Goal: Task Accomplishment & Management: Use online tool/utility

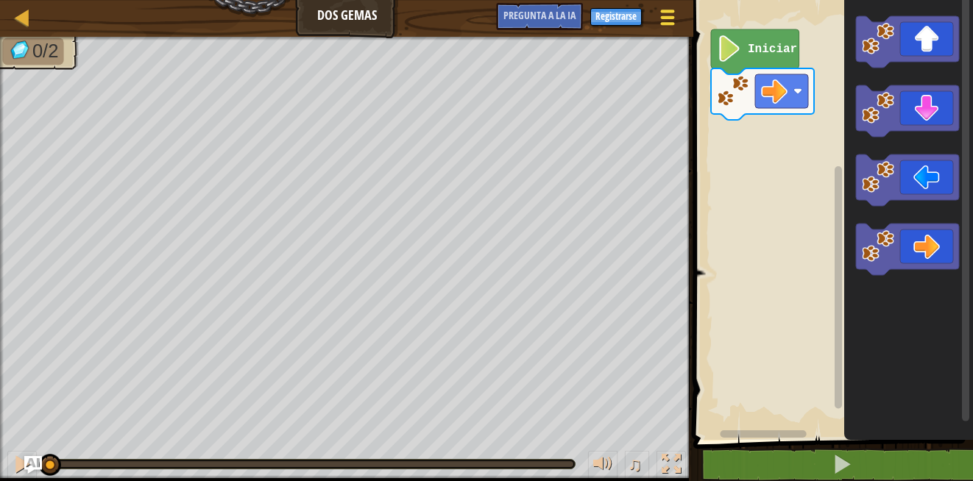
click at [667, 12] on span at bounding box center [668, 11] width 14 height 3
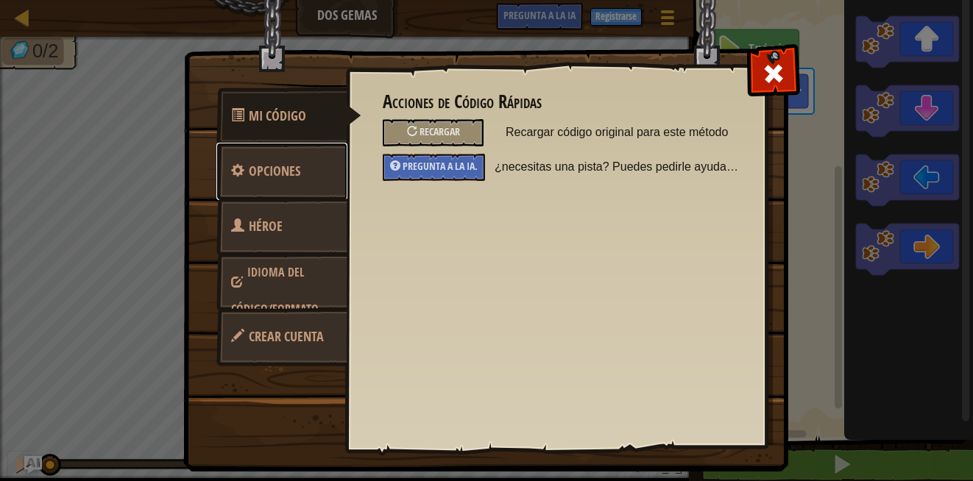
click at [269, 166] on span "Opciones" at bounding box center [275, 171] width 52 height 18
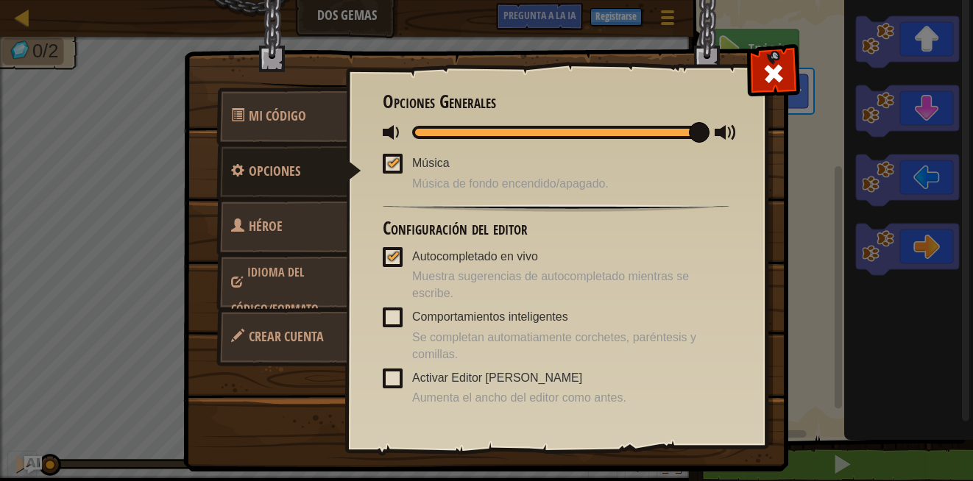
click at [268, 210] on link "Héroe seleccionario" at bounding box center [281, 245] width 131 height 94
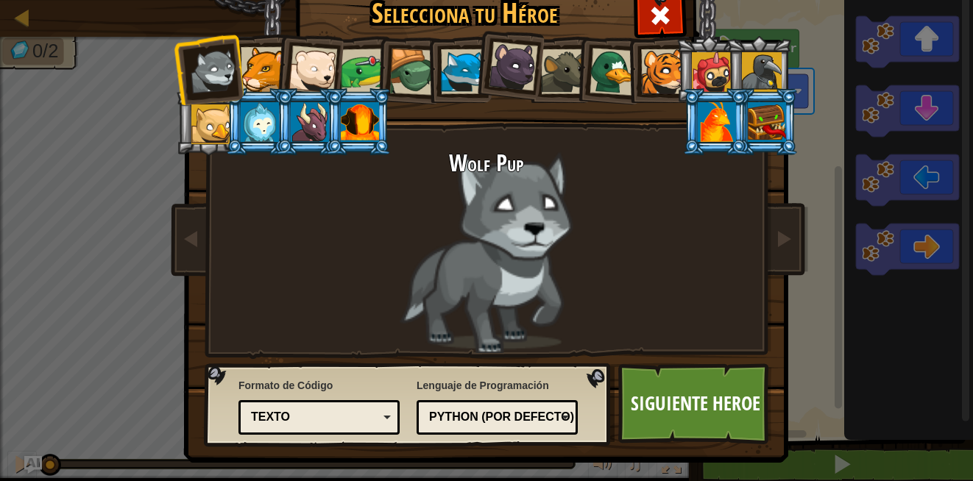
click at [355, 143] on li at bounding box center [358, 121] width 66 height 67
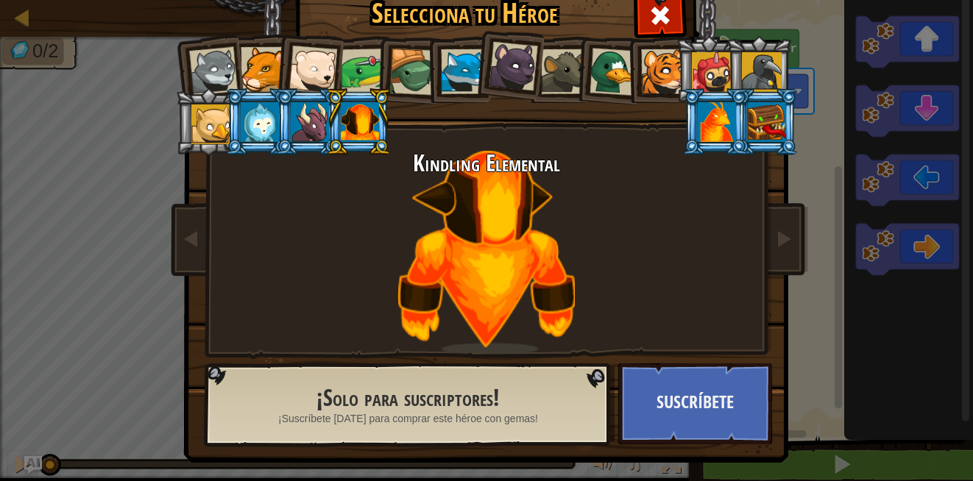
click at [355, 143] on li at bounding box center [358, 121] width 66 height 67
click at [366, 118] on div at bounding box center [360, 122] width 38 height 40
click at [648, 7] on span at bounding box center [660, 16] width 24 height 24
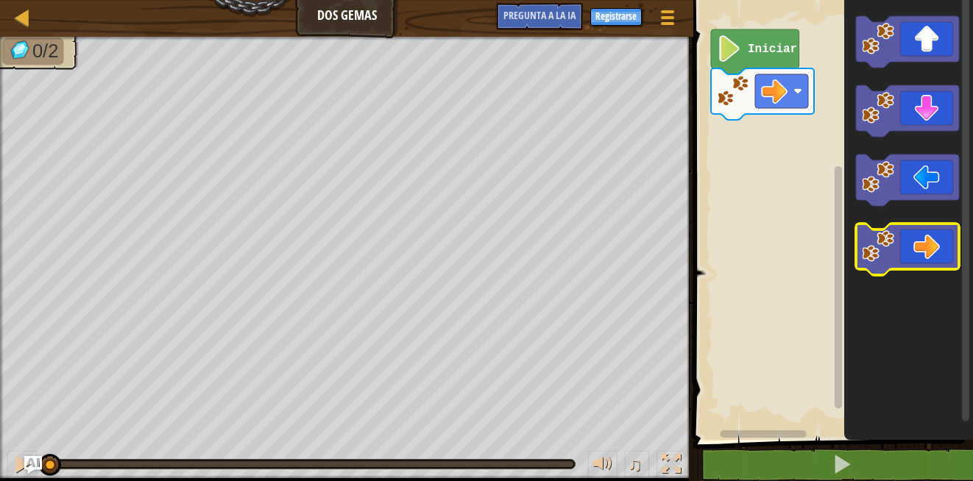
click at [940, 258] on icon "Espacio de trabajo de Blockly" at bounding box center [907, 250] width 103 height 52
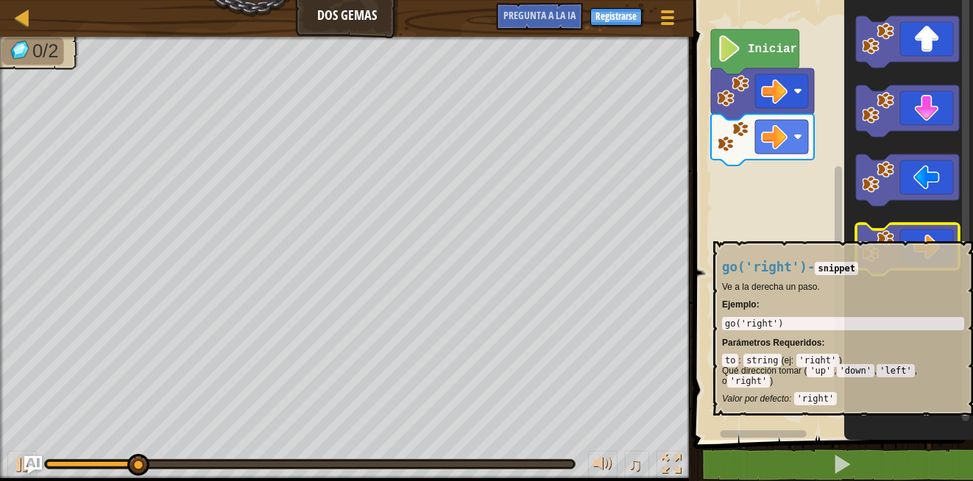
click at [877, 234] on image "Espacio de trabajo de Blockly" at bounding box center [878, 246] width 32 height 32
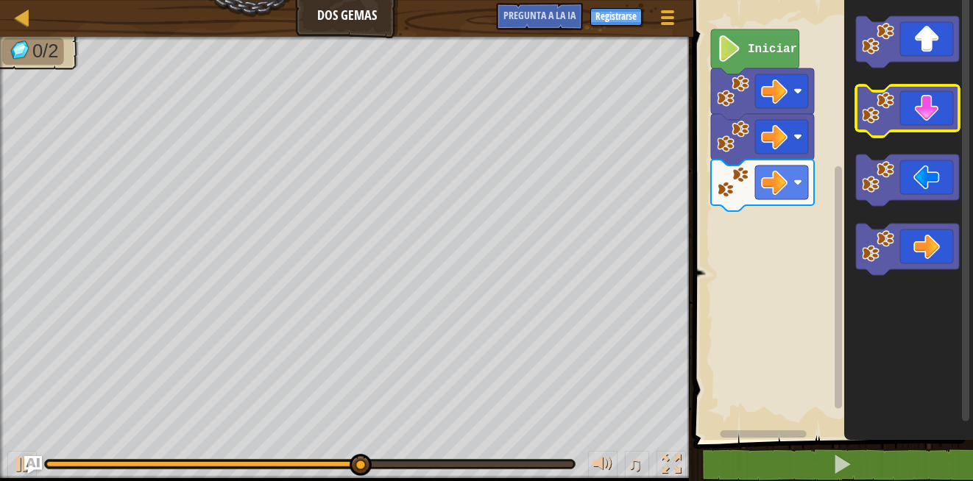
click at [882, 103] on image "Espacio de trabajo de Blockly" at bounding box center [878, 108] width 32 height 32
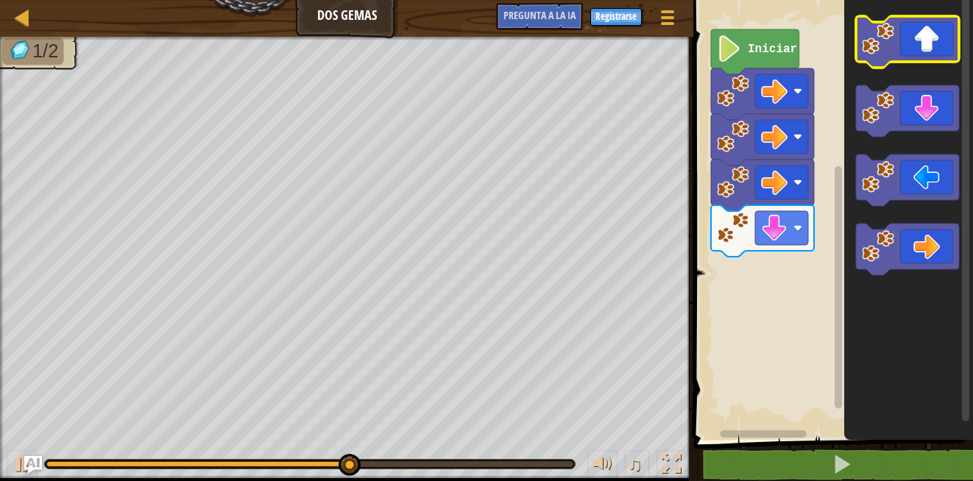
click at [872, 34] on image "Espacio de trabajo de Blockly" at bounding box center [878, 39] width 32 height 32
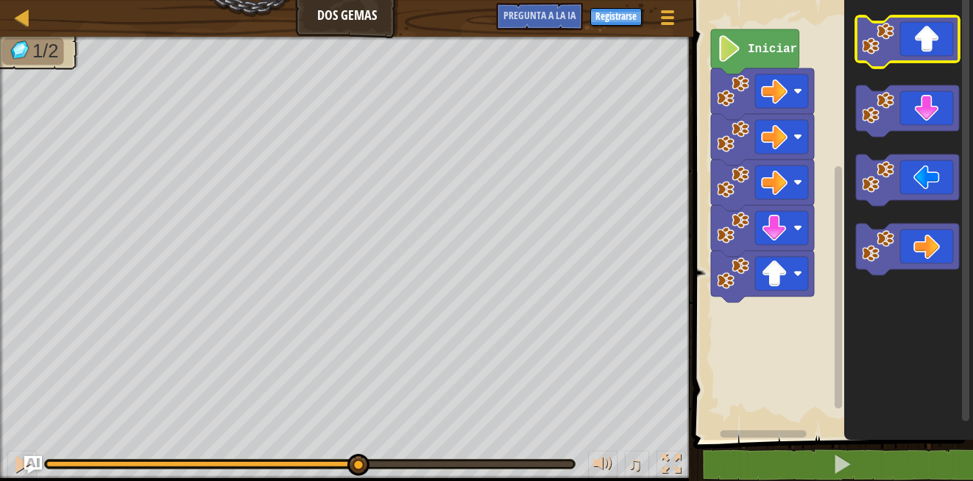
click at [872, 35] on image "Espacio de trabajo de Blockly" at bounding box center [878, 39] width 32 height 32
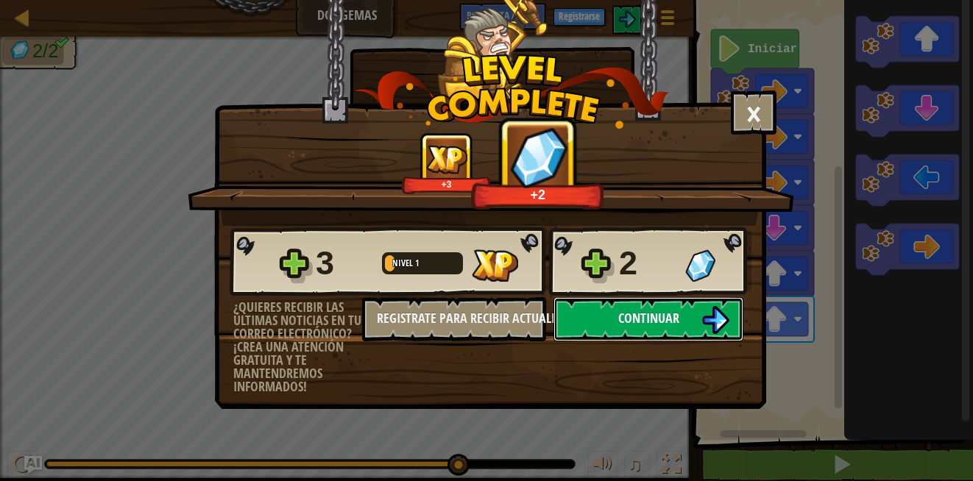
click at [623, 325] on span "Continuar" at bounding box center [648, 318] width 61 height 18
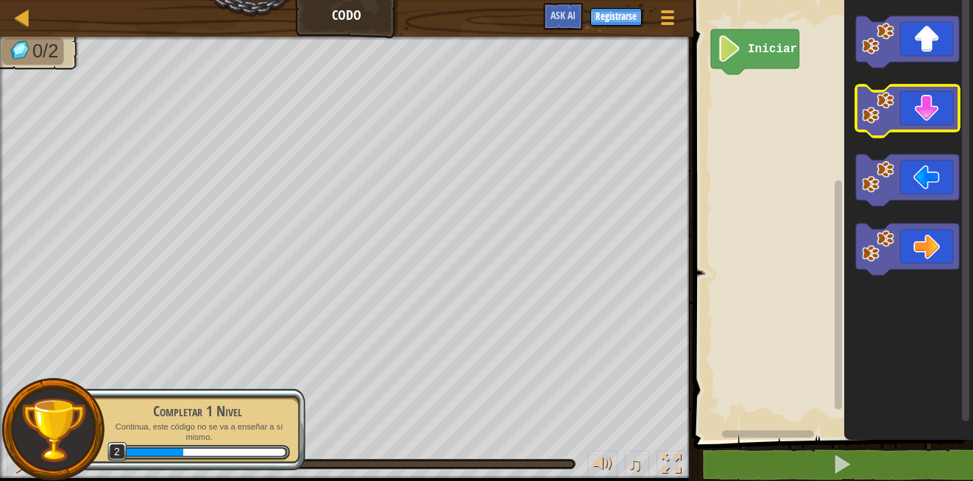
click at [875, 125] on icon "Espacio de trabajo de Blockly" at bounding box center [907, 111] width 103 height 52
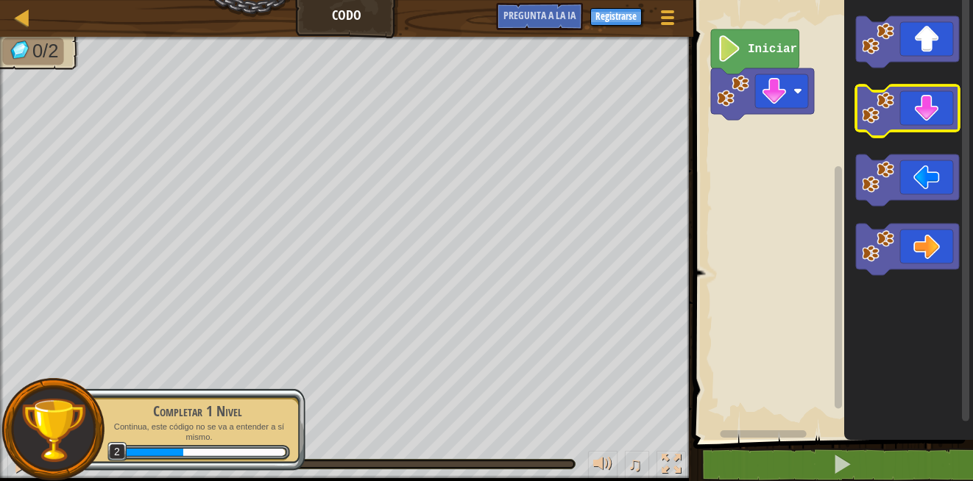
click at [874, 127] on icon "Espacio de trabajo de Blockly" at bounding box center [907, 111] width 103 height 52
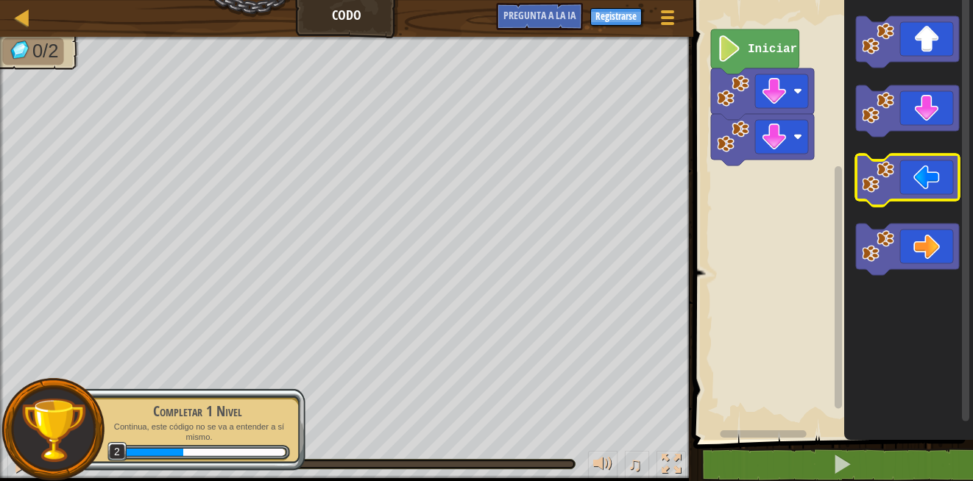
click at [898, 184] on icon "Espacio de trabajo de Blockly" at bounding box center [907, 181] width 103 height 52
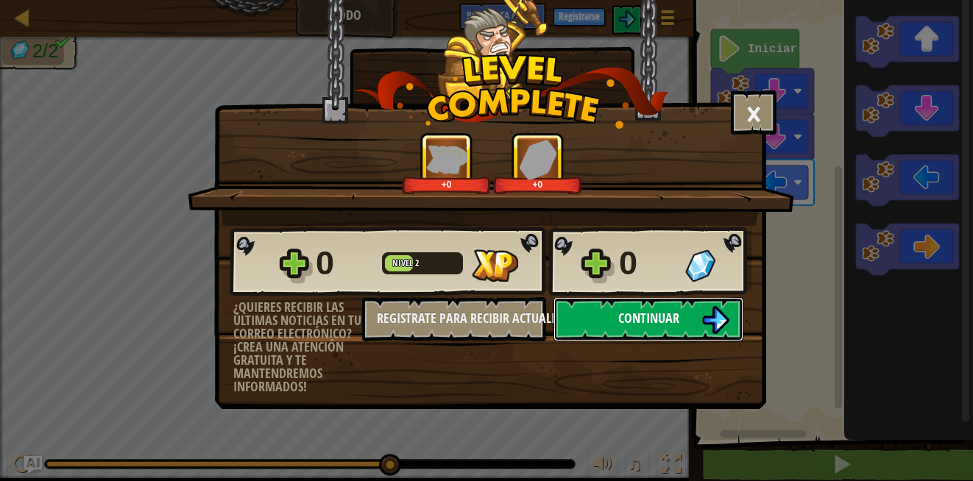
click at [648, 323] on span "Continuar" at bounding box center [648, 318] width 61 height 18
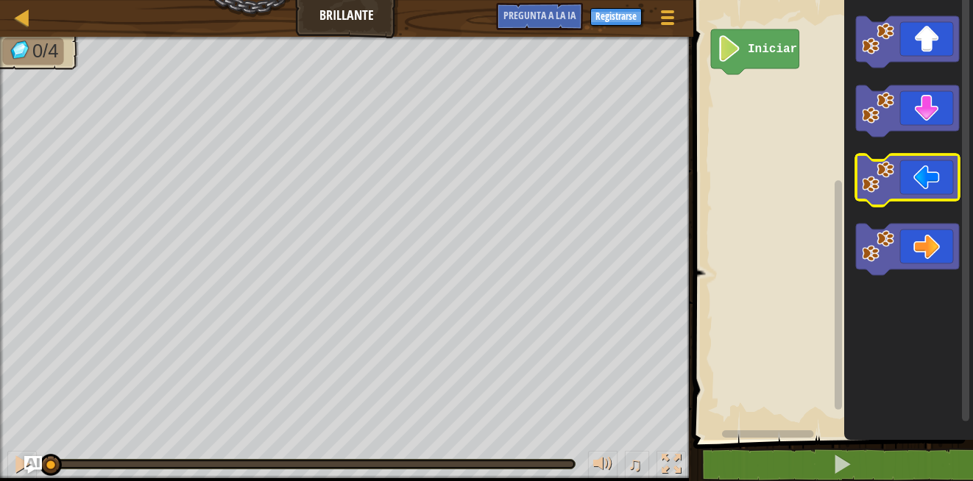
click at [890, 180] on image "Espacio de trabajo de Blockly" at bounding box center [878, 177] width 32 height 32
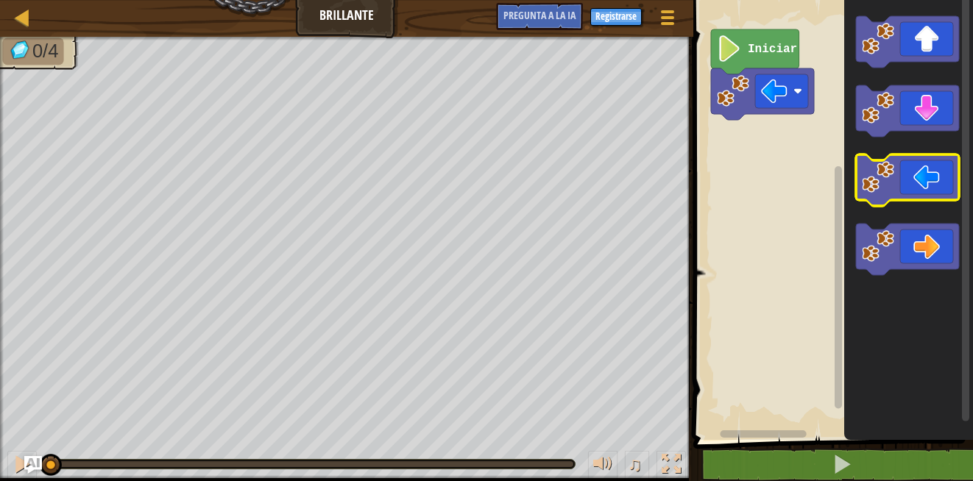
click at [889, 180] on image "Espacio de trabajo de Blockly" at bounding box center [878, 177] width 32 height 32
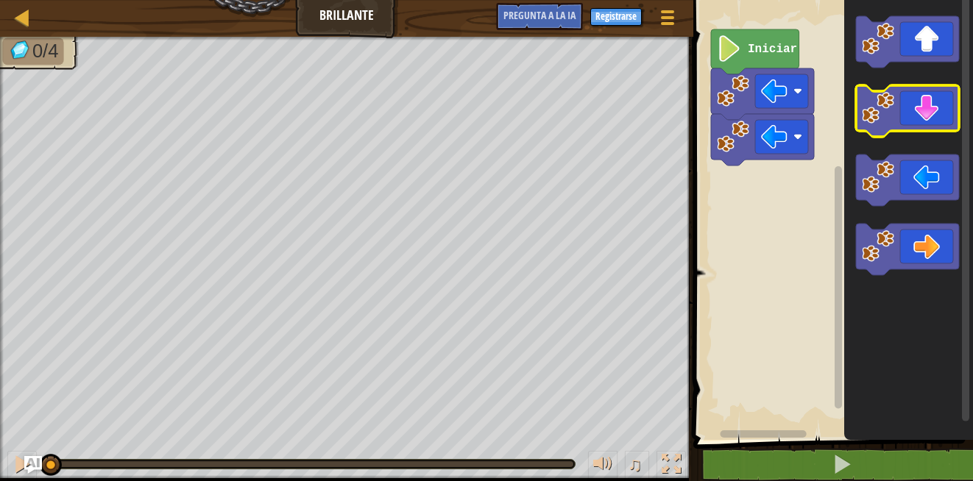
click at [879, 112] on image "Espacio de trabajo de Blockly" at bounding box center [878, 108] width 32 height 32
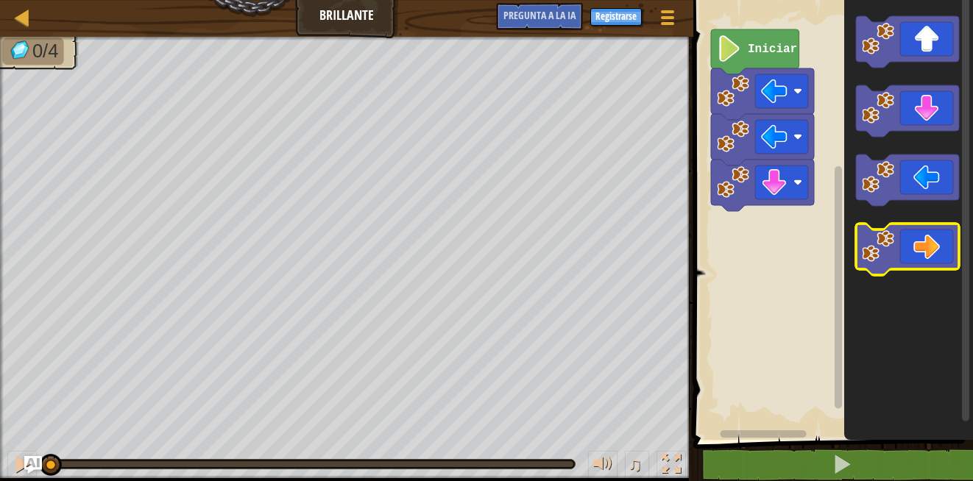
click at [903, 247] on icon "Espacio de trabajo de Blockly" at bounding box center [907, 250] width 103 height 52
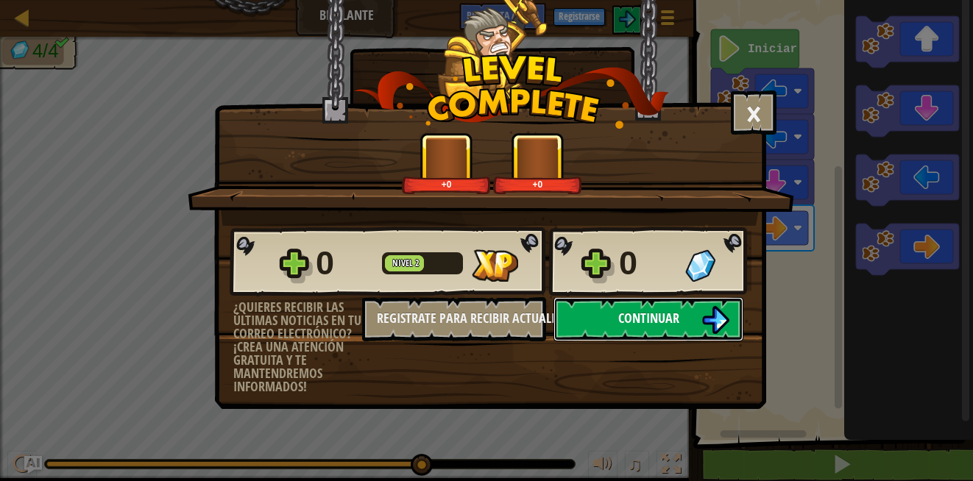
click at [649, 318] on span "Continuar" at bounding box center [648, 318] width 61 height 18
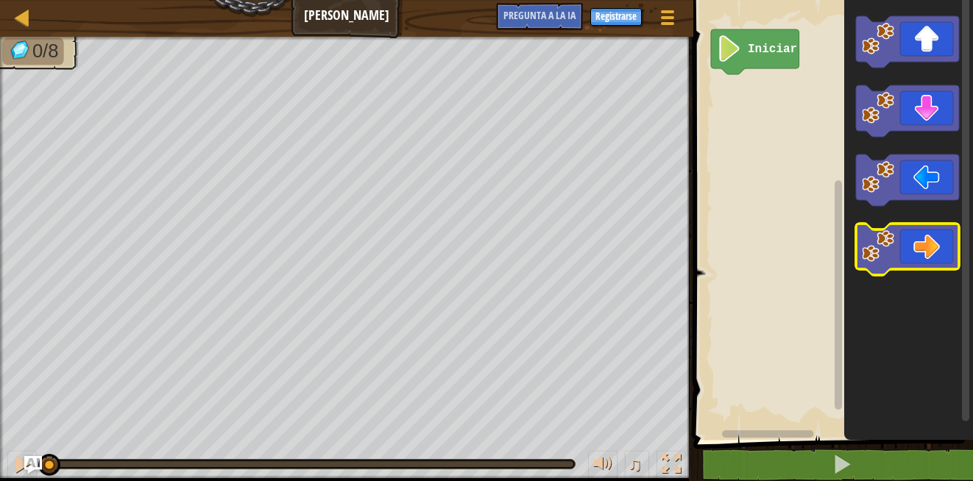
click at [895, 250] on icon "Espacio de trabajo de Blockly" at bounding box center [907, 250] width 103 height 52
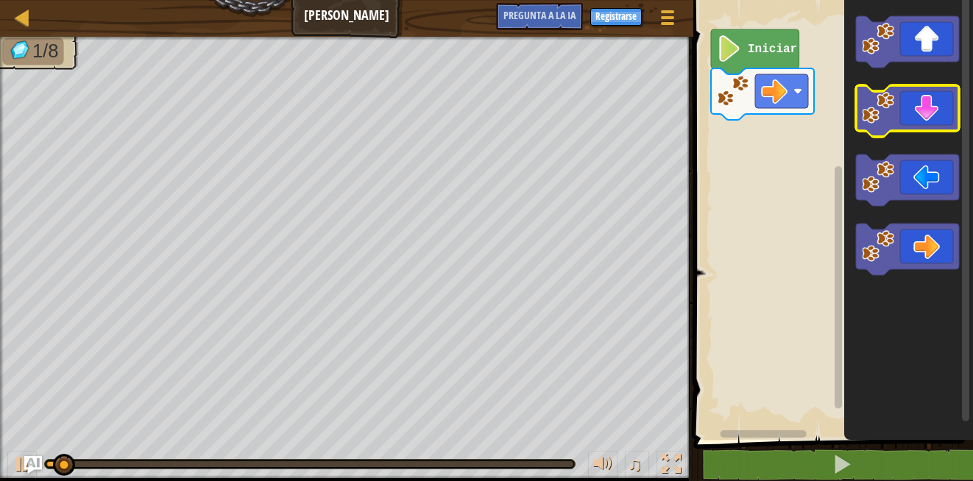
click at [887, 120] on image "Espacio de trabajo de Blockly" at bounding box center [878, 108] width 32 height 32
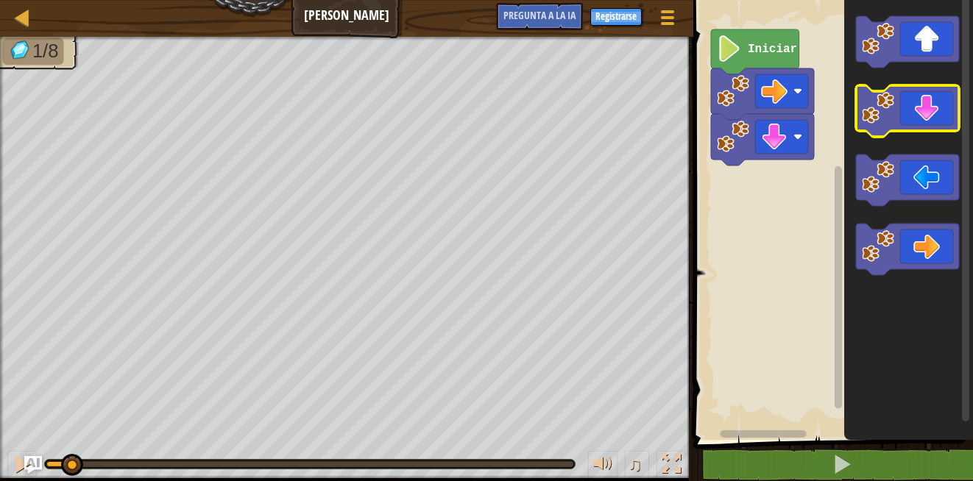
click at [884, 121] on image "Espacio de trabajo de Blockly" at bounding box center [878, 108] width 32 height 32
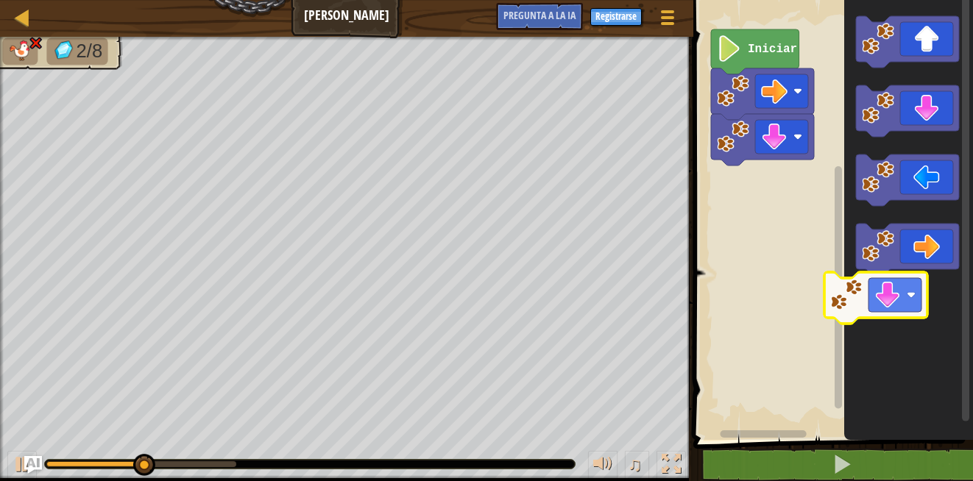
click at [876, 302] on icon "Espacio de trabajo de Blockly" at bounding box center [908, 216] width 129 height 447
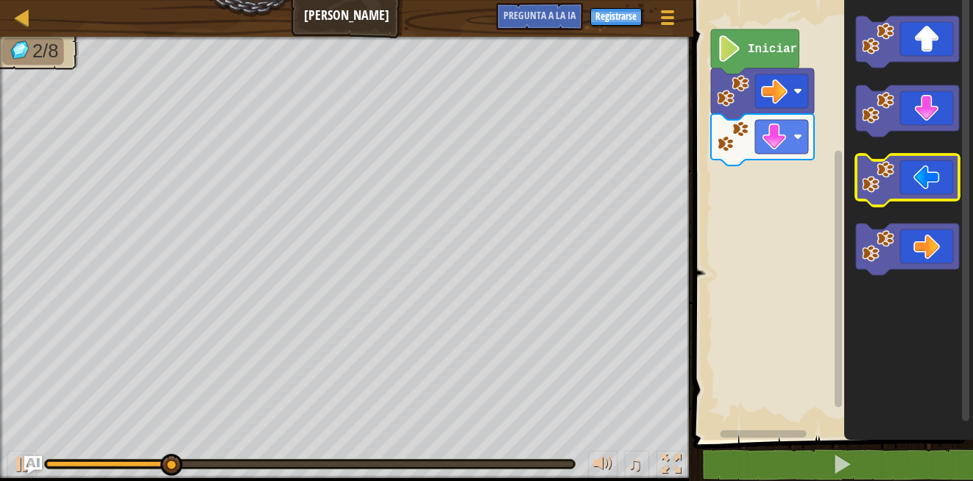
click at [909, 172] on icon "Espacio de trabajo de Blockly" at bounding box center [907, 181] width 103 height 52
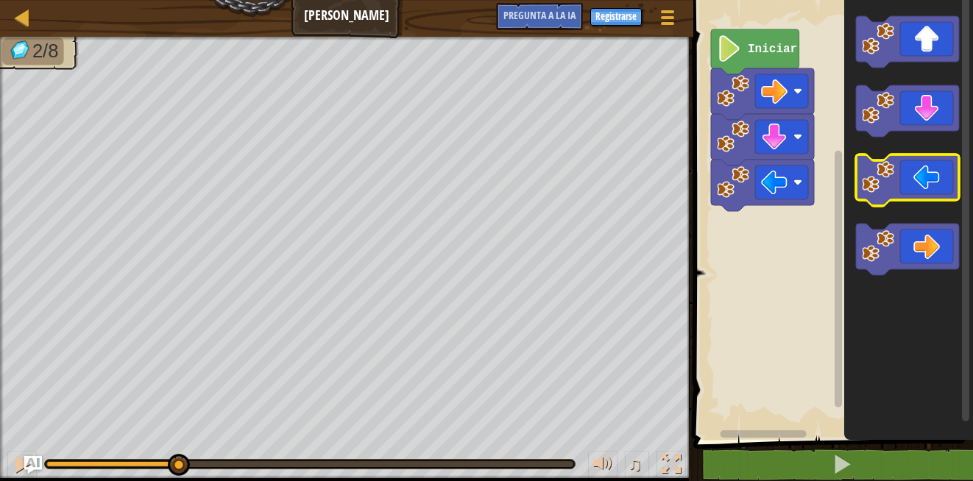
click at [909, 172] on icon "Espacio de trabajo de Blockly" at bounding box center [907, 181] width 103 height 52
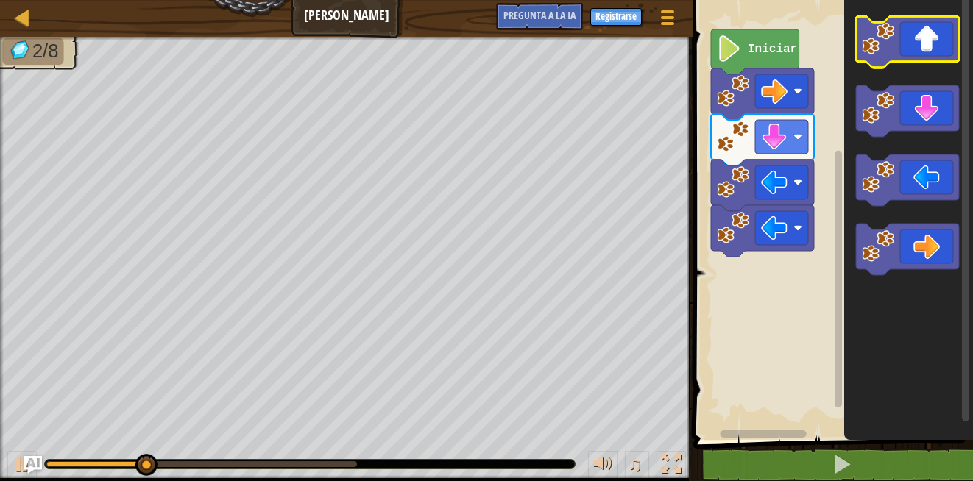
click at [888, 38] on image "Espacio de trabajo de Blockly" at bounding box center [878, 39] width 32 height 32
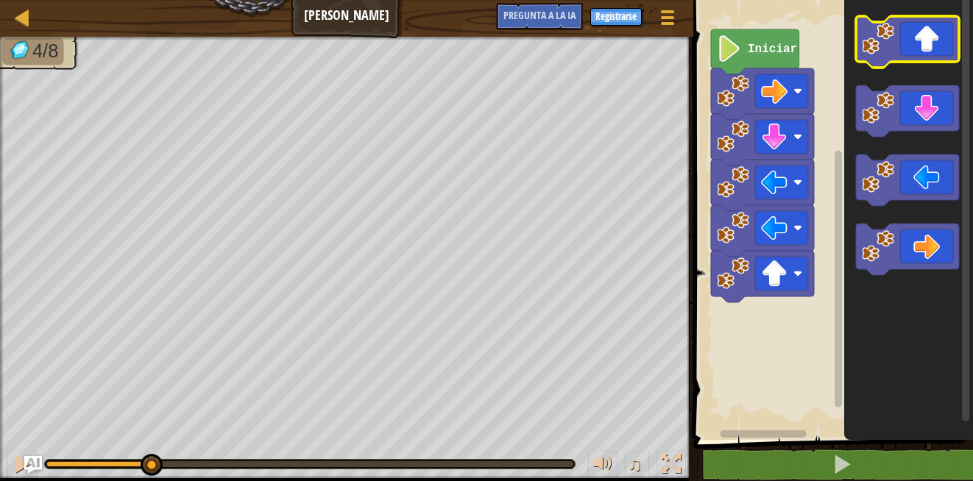
click at [887, 39] on image "Espacio de trabajo de Blockly" at bounding box center [878, 39] width 32 height 32
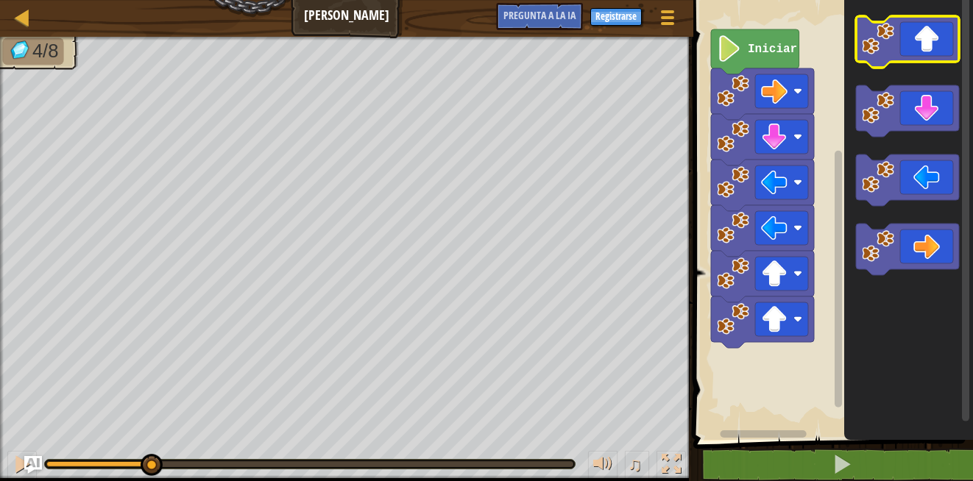
click at [879, 84] on icon "Espacio de trabajo de Blockly" at bounding box center [908, 216] width 129 height 447
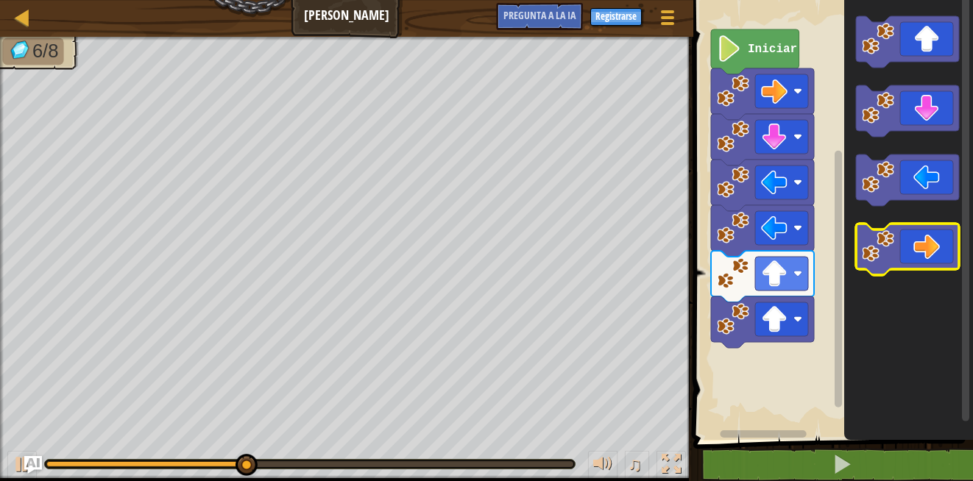
click at [895, 241] on icon "Espacio de trabajo de Blockly" at bounding box center [907, 250] width 103 height 52
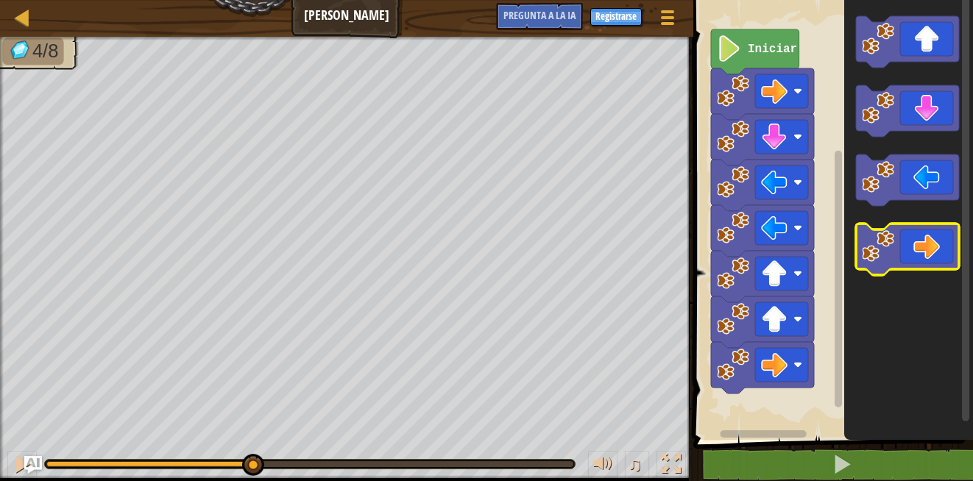
click at [897, 242] on icon "Espacio de trabajo de Blockly" at bounding box center [907, 250] width 103 height 52
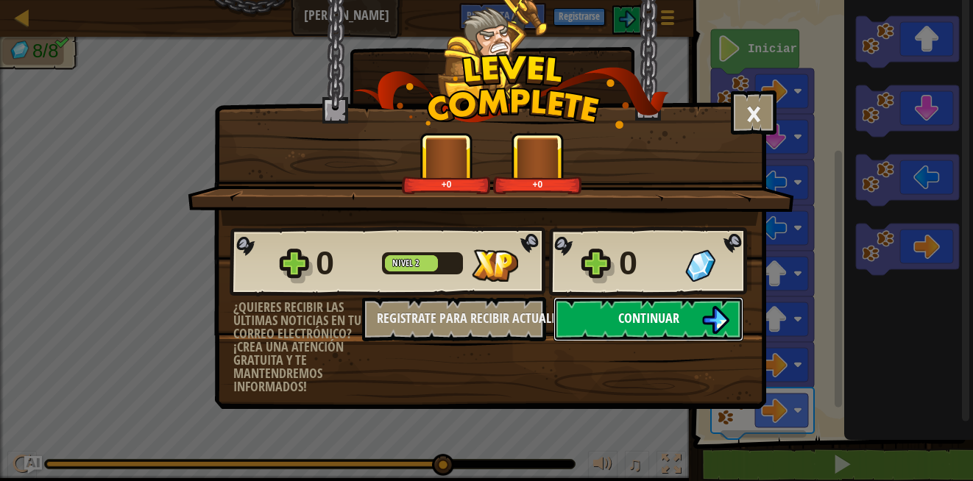
click at [634, 325] on span "Continuar" at bounding box center [648, 318] width 61 height 18
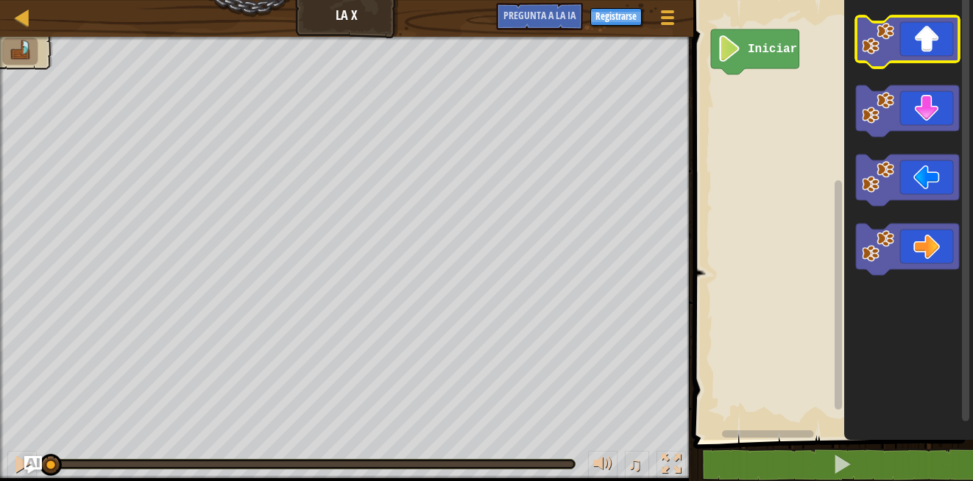
click at [896, 34] on icon "Espacio de trabajo de Blockly" at bounding box center [907, 42] width 103 height 52
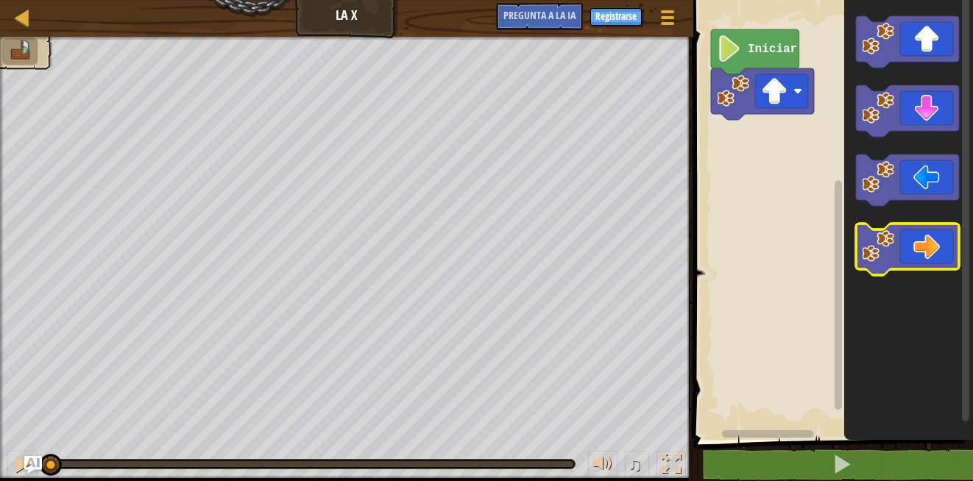
click at [891, 266] on icon "Espacio de trabajo de Blockly" at bounding box center [907, 250] width 103 height 52
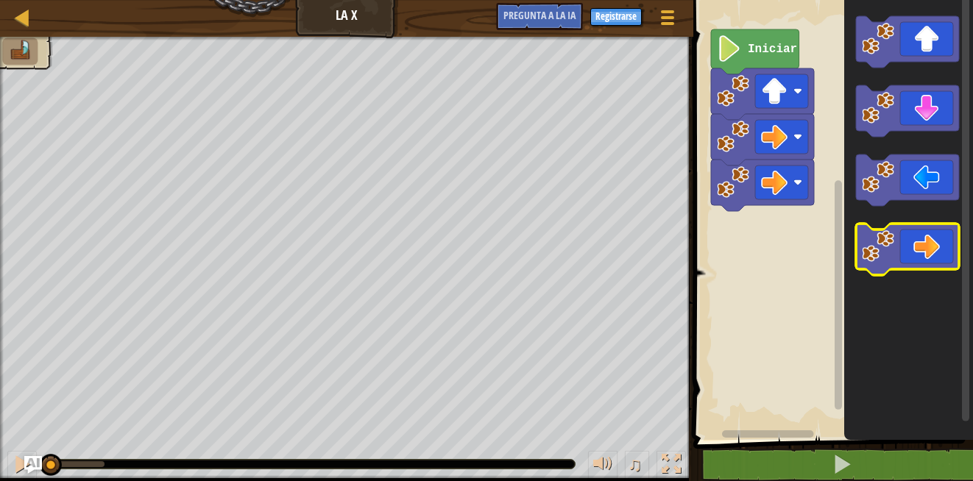
click at [891, 266] on icon "Espacio de trabajo de Blockly" at bounding box center [907, 250] width 103 height 52
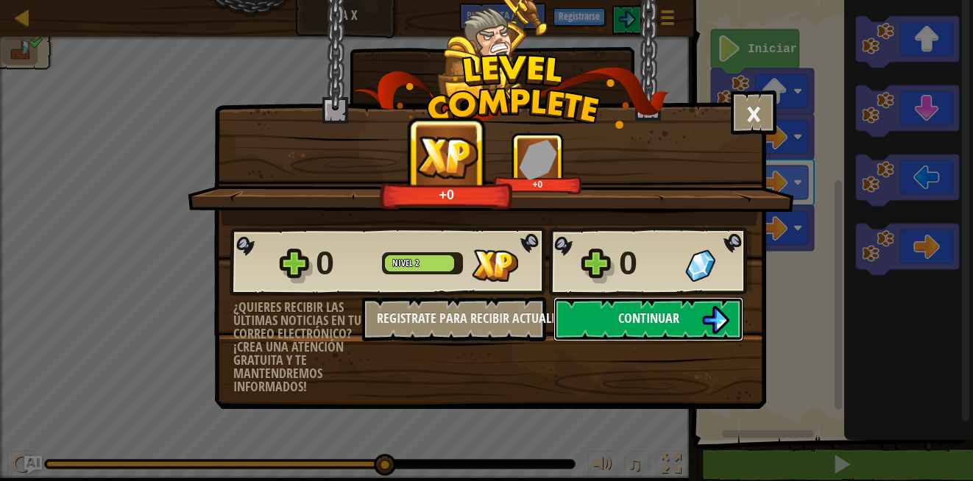
click at [613, 328] on button "Continuar" at bounding box center [648, 319] width 190 height 44
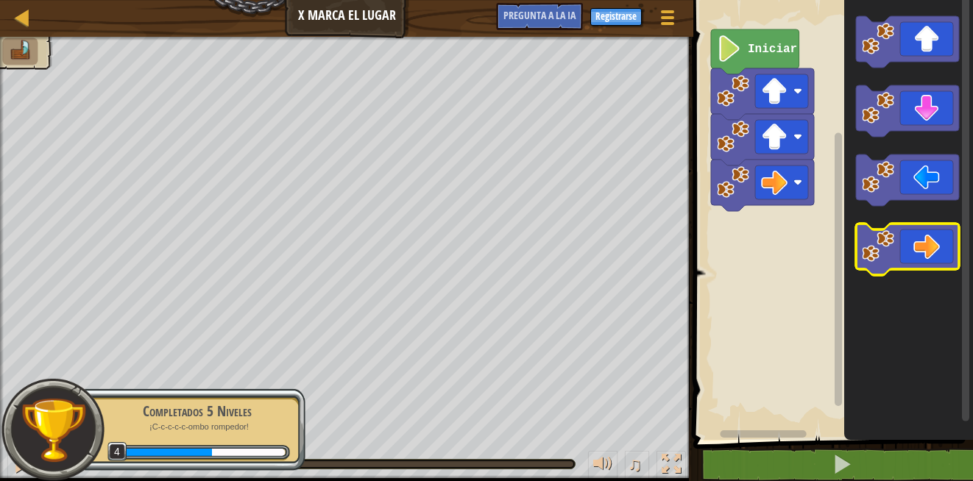
click at [894, 244] on image "Espacio de trabajo de Blockly" at bounding box center [878, 246] width 32 height 32
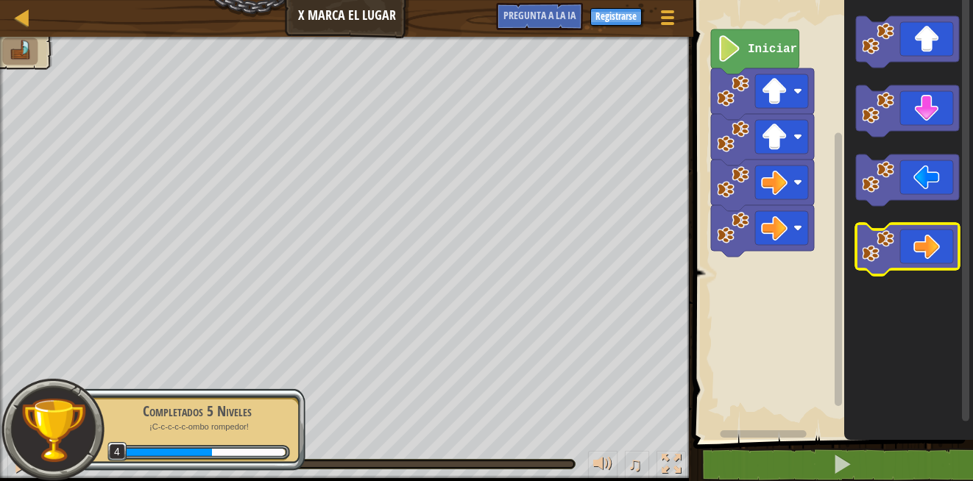
click at [894, 244] on image "Espacio de trabajo de Blockly" at bounding box center [878, 246] width 32 height 32
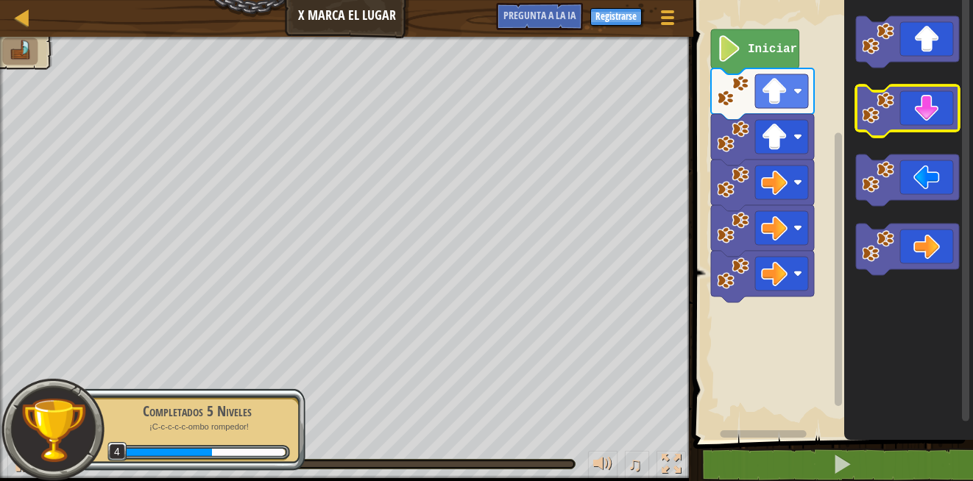
click at [890, 121] on image "Espacio de trabajo de Blockly" at bounding box center [878, 108] width 32 height 32
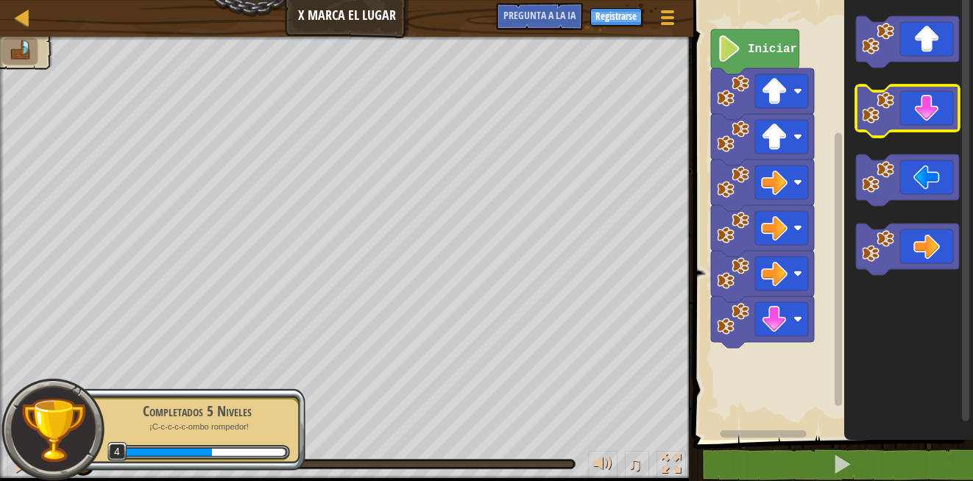
click at [890, 124] on image "Espacio de trabajo de Blockly" at bounding box center [878, 108] width 32 height 32
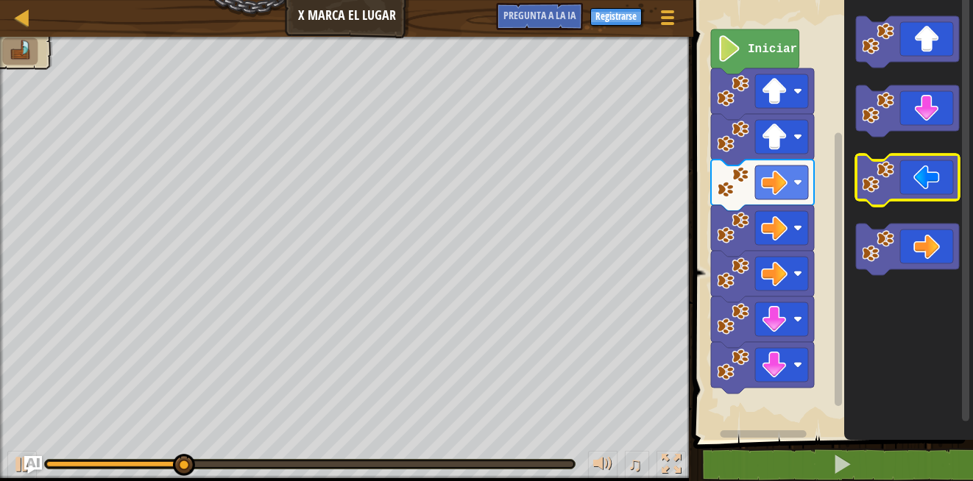
click at [883, 192] on image "Espacio de trabajo de Blockly" at bounding box center [878, 177] width 32 height 32
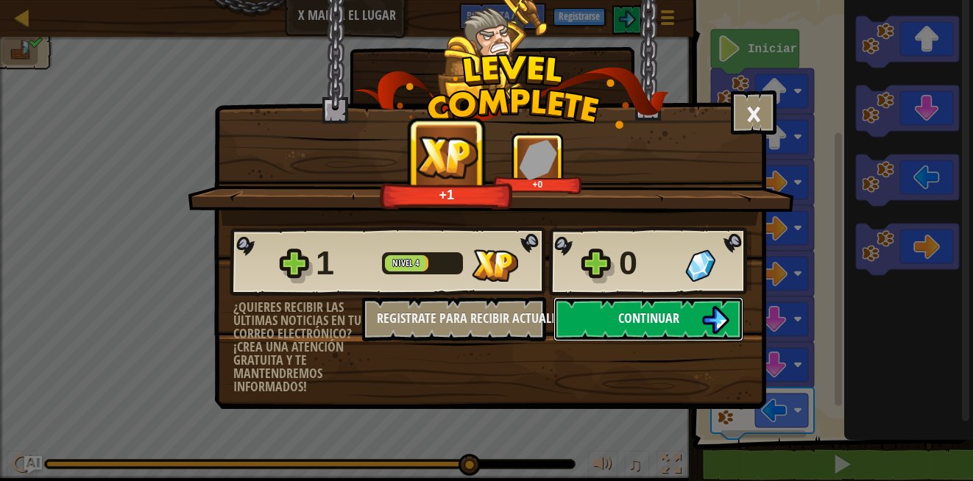
click at [638, 306] on button "Continuar" at bounding box center [648, 319] width 190 height 44
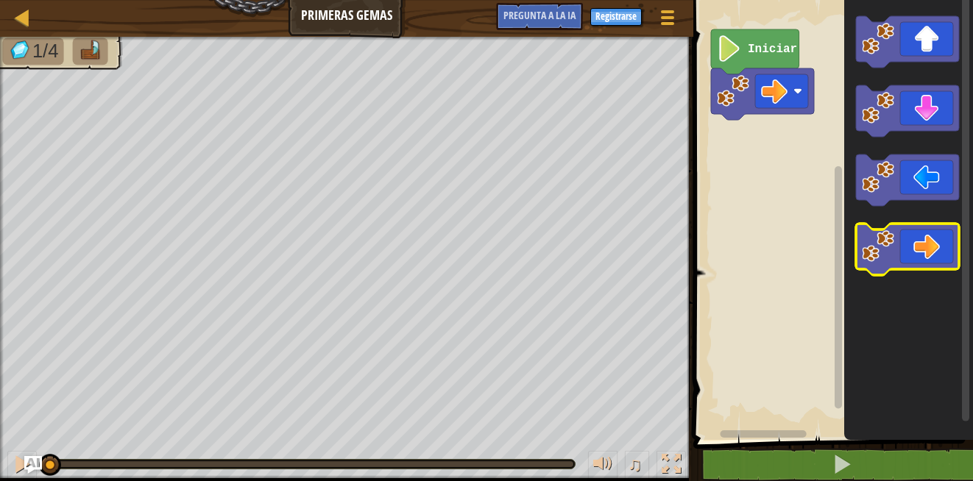
click at [884, 269] on icon "Espacio de trabajo de Blockly" at bounding box center [907, 250] width 103 height 52
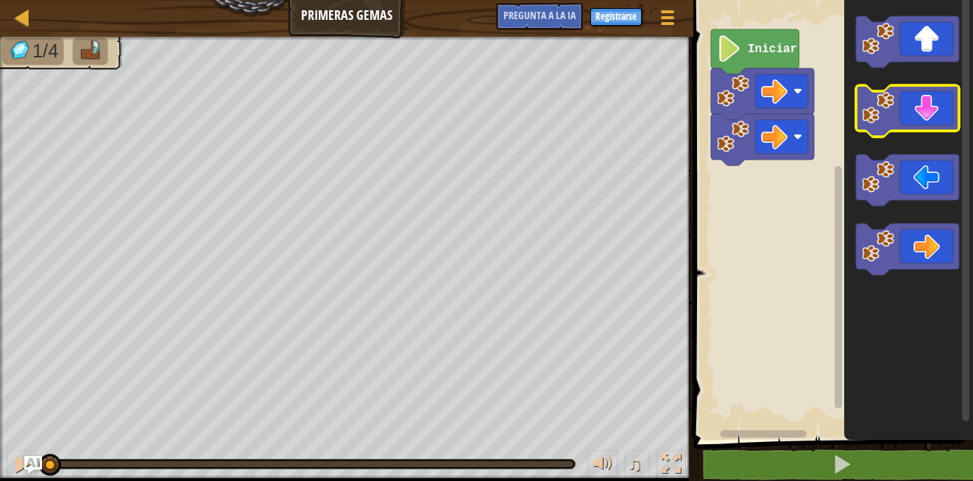
click at [881, 110] on image "Espacio de trabajo de Blockly" at bounding box center [878, 108] width 32 height 32
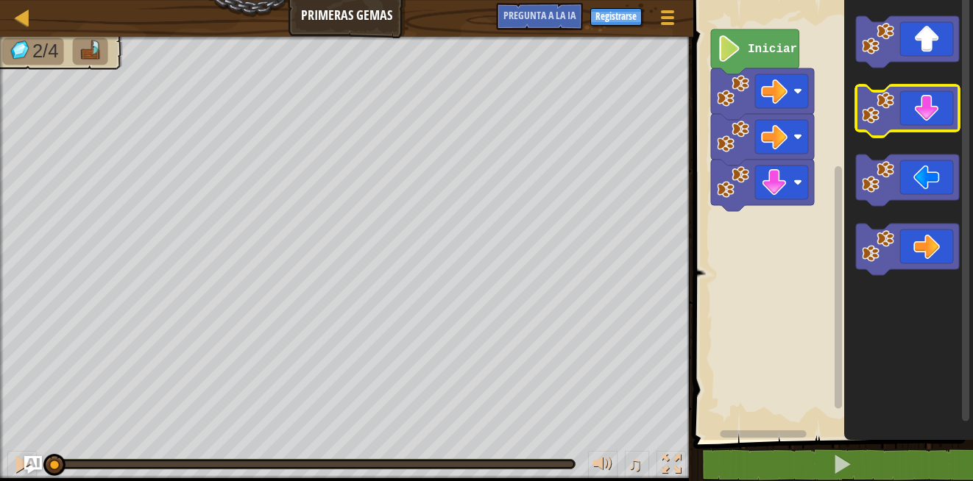
click at [881, 110] on image "Espacio de trabajo de Blockly" at bounding box center [878, 108] width 32 height 32
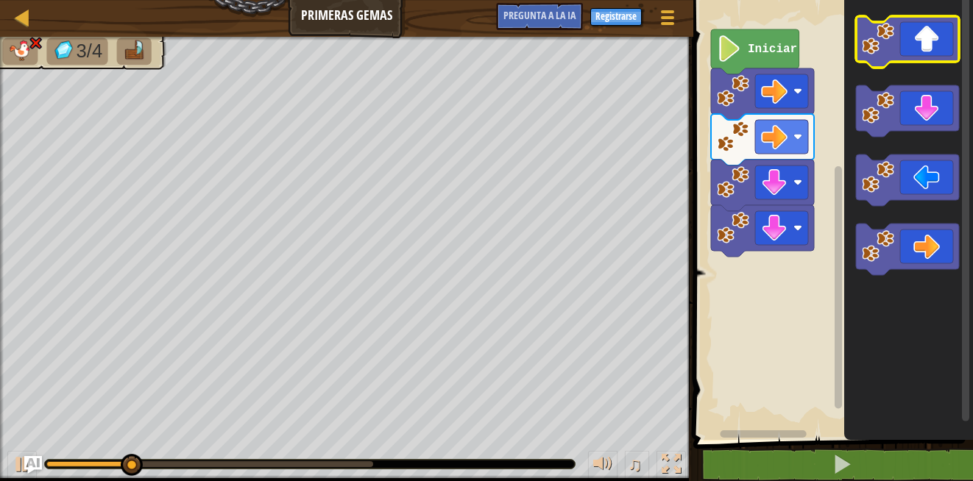
click at [880, 49] on image "Espacio de trabajo de Blockly" at bounding box center [878, 39] width 32 height 32
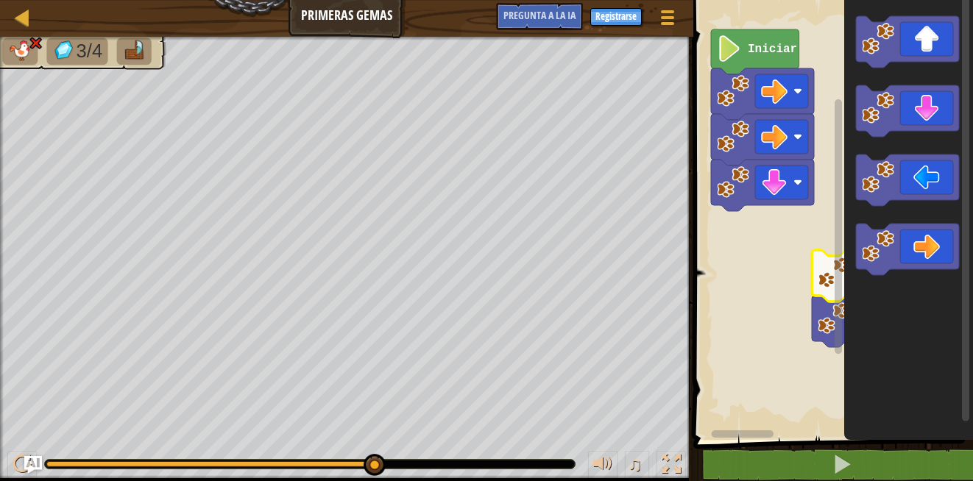
click at [848, 298] on icon "Espacio de trabajo de Blockly" at bounding box center [908, 216] width 129 height 447
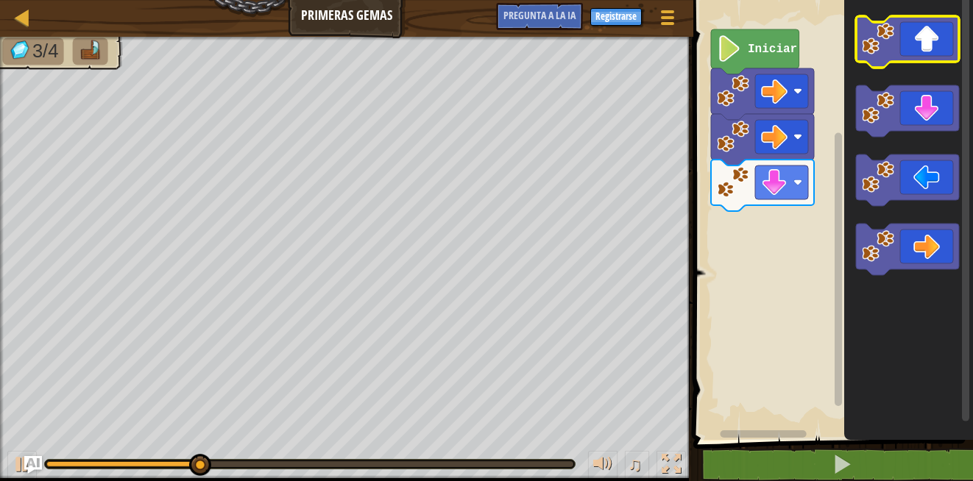
click at [895, 24] on icon "Espacio de trabajo de Blockly" at bounding box center [907, 42] width 103 height 52
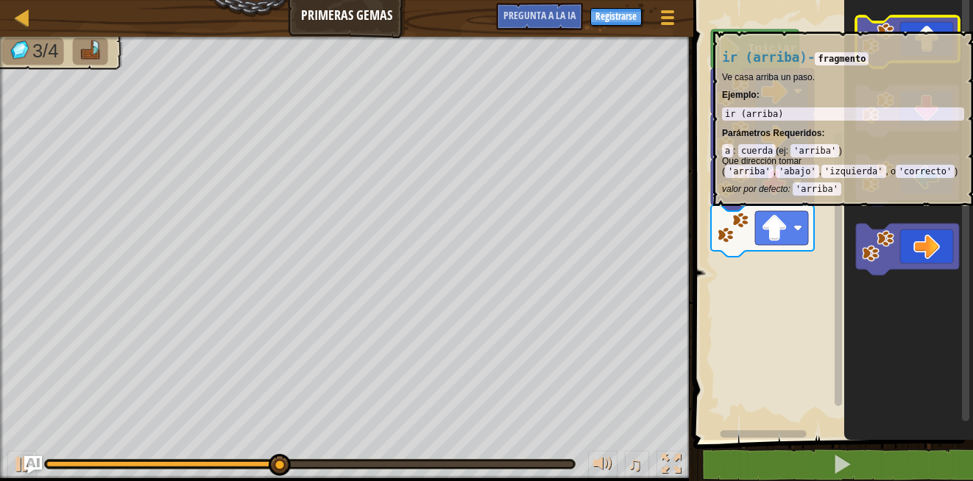
click at [896, 24] on icon "Espacio de trabajo de Blockly" at bounding box center [907, 42] width 103 height 52
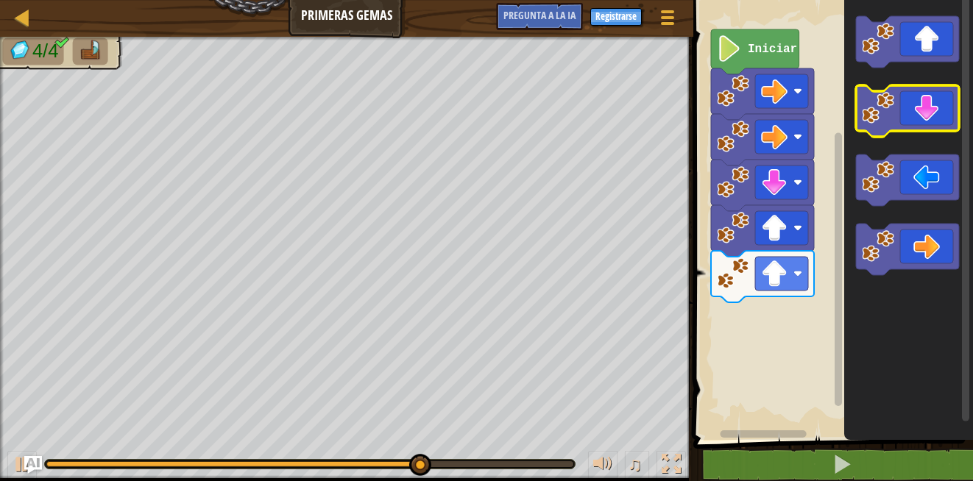
click at [890, 129] on icon "Espacio de trabajo de Blockly" at bounding box center [907, 111] width 103 height 52
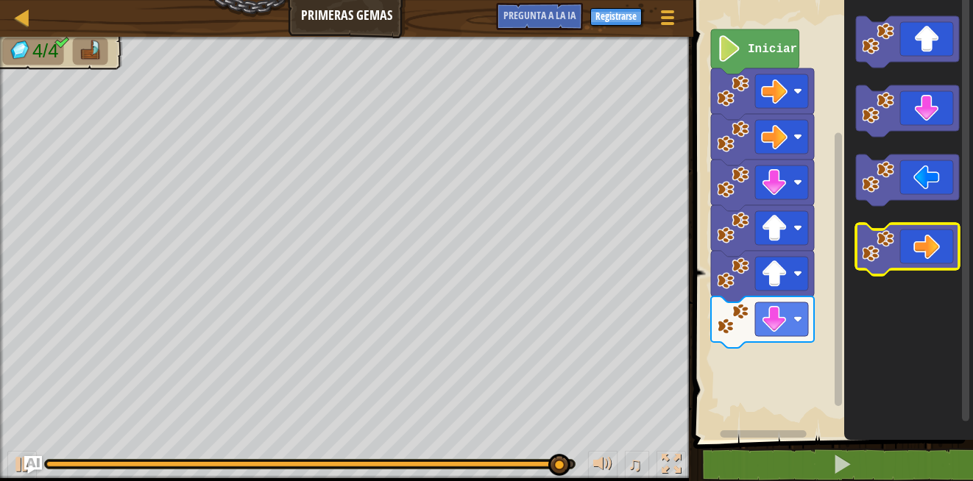
click at [883, 229] on rect "Espacio de trabajo de Blockly" at bounding box center [907, 250] width 103 height 52
click at [882, 258] on image "Espacio de trabajo de Blockly" at bounding box center [878, 246] width 32 height 32
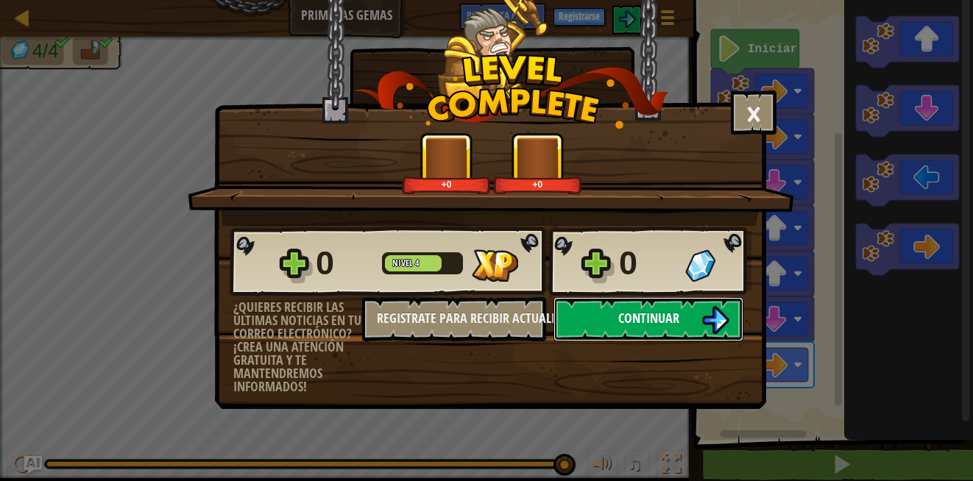
click at [633, 324] on span "Continuar" at bounding box center [648, 318] width 61 height 18
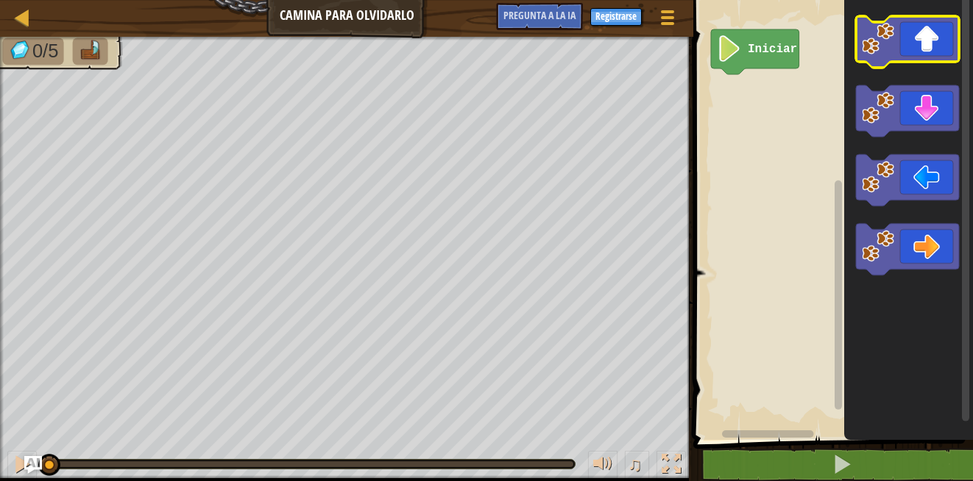
click at [883, 27] on image "Espacio de trabajo de Blockly" at bounding box center [878, 39] width 32 height 32
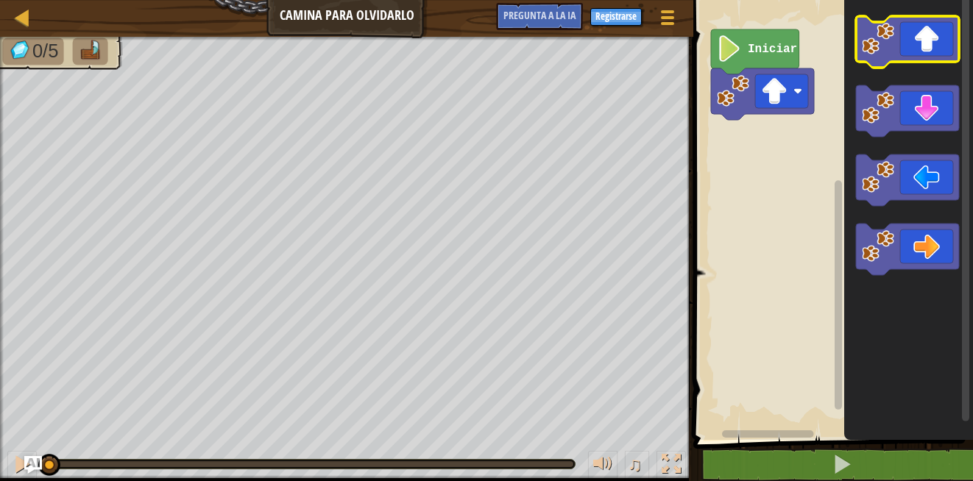
click at [883, 29] on image "Espacio de trabajo de Blockly" at bounding box center [878, 39] width 32 height 32
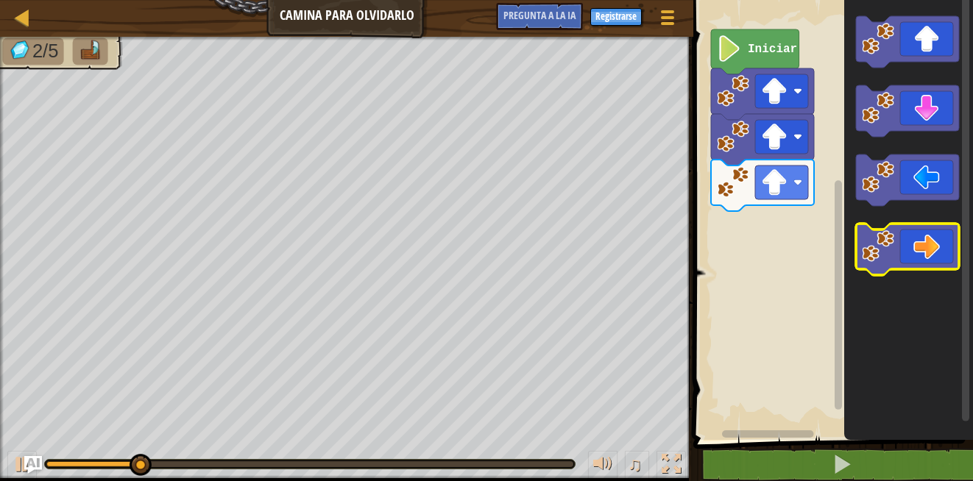
click at [876, 252] on image "Espacio de trabajo de Blockly" at bounding box center [878, 246] width 32 height 32
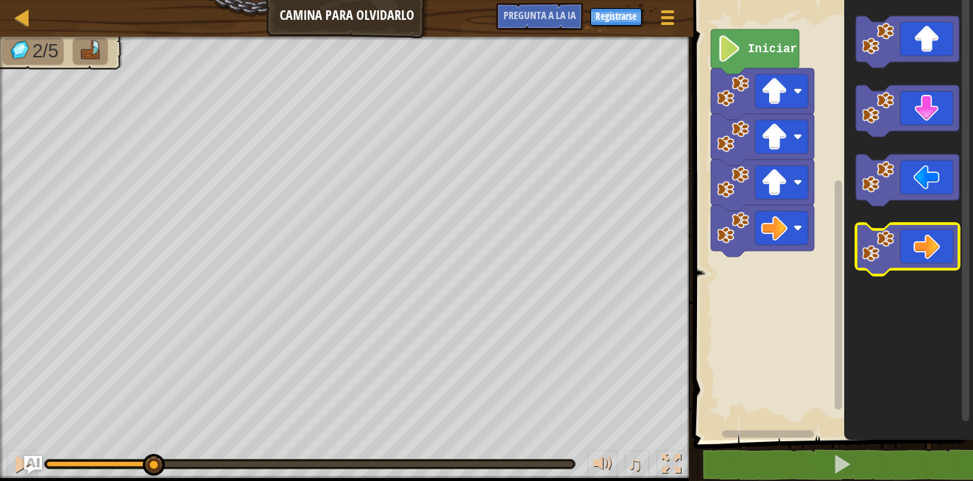
click at [876, 252] on image "Espacio de trabajo de Blockly" at bounding box center [878, 246] width 32 height 32
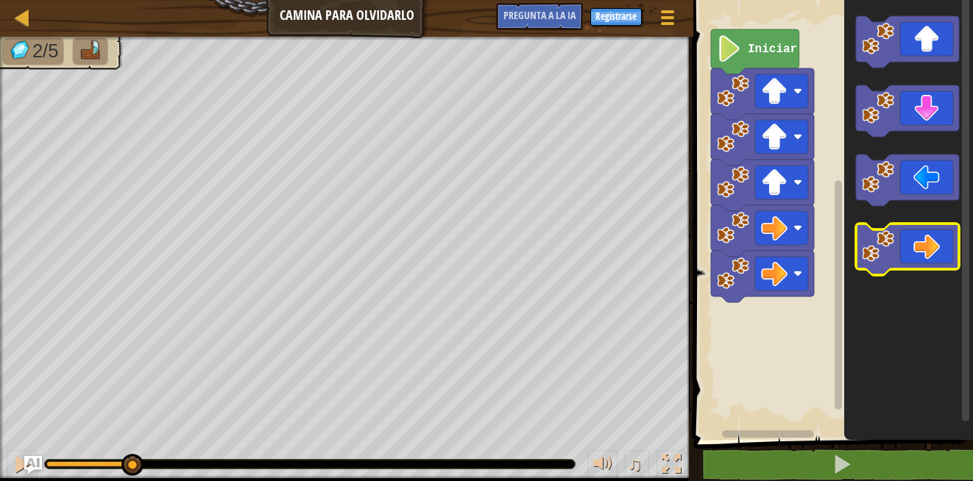
click at [876, 252] on image "Espacio de trabajo de Blockly" at bounding box center [878, 246] width 32 height 32
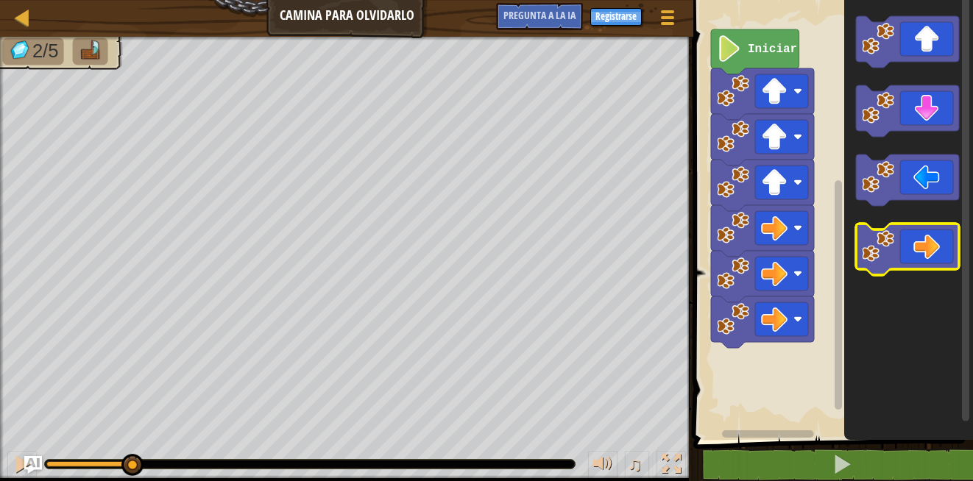
click at [876, 253] on image "Espacio de trabajo de Blockly" at bounding box center [878, 246] width 32 height 32
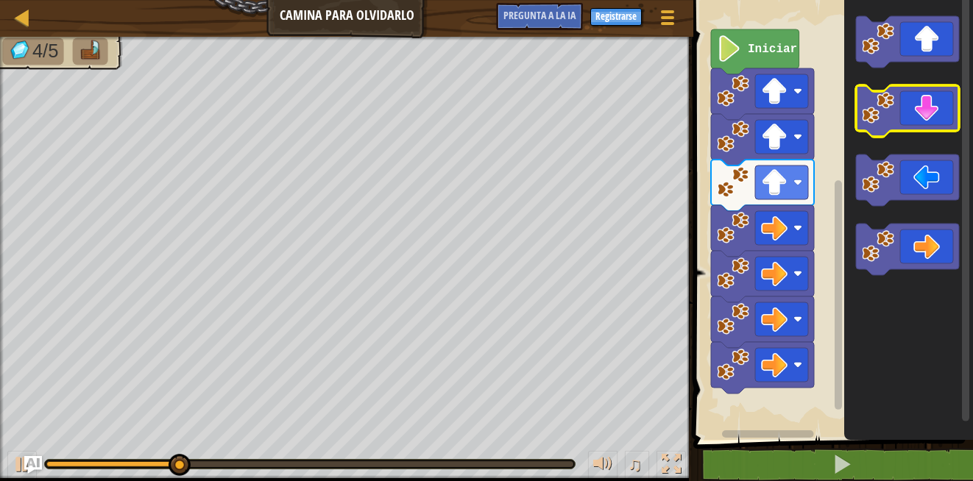
click at [876, 124] on image "Espacio de trabajo de Blockly" at bounding box center [878, 108] width 32 height 32
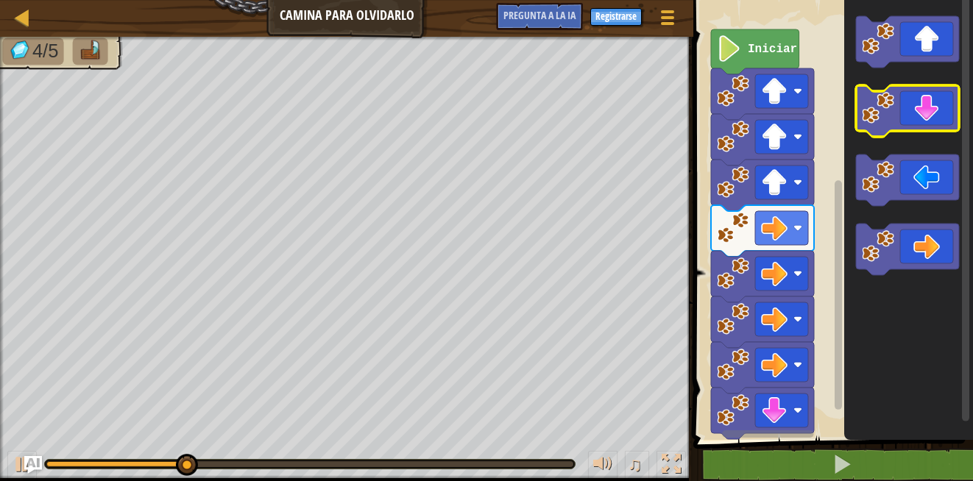
click at [876, 124] on image "Espacio de trabajo de Blockly" at bounding box center [878, 108] width 32 height 32
click at [876, 124] on icon "Espacio de trabajo de Blockly" at bounding box center [907, 111] width 103 height 52
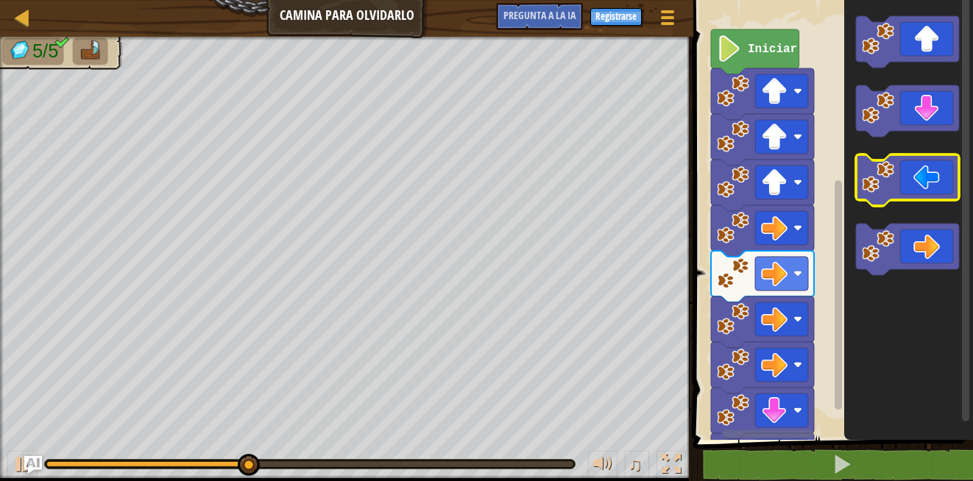
click at [890, 171] on image "Espacio de trabajo de Blockly" at bounding box center [878, 177] width 32 height 32
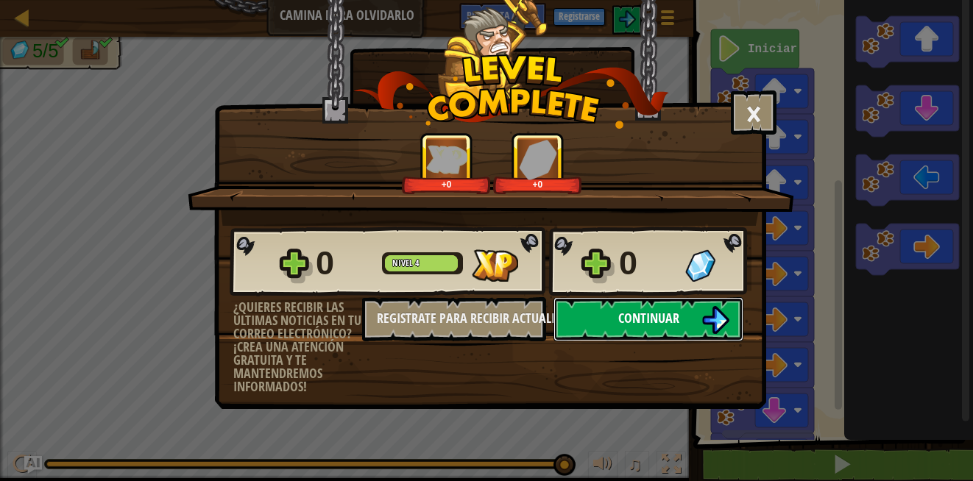
click at [691, 308] on button "Continuar" at bounding box center [648, 319] width 190 height 44
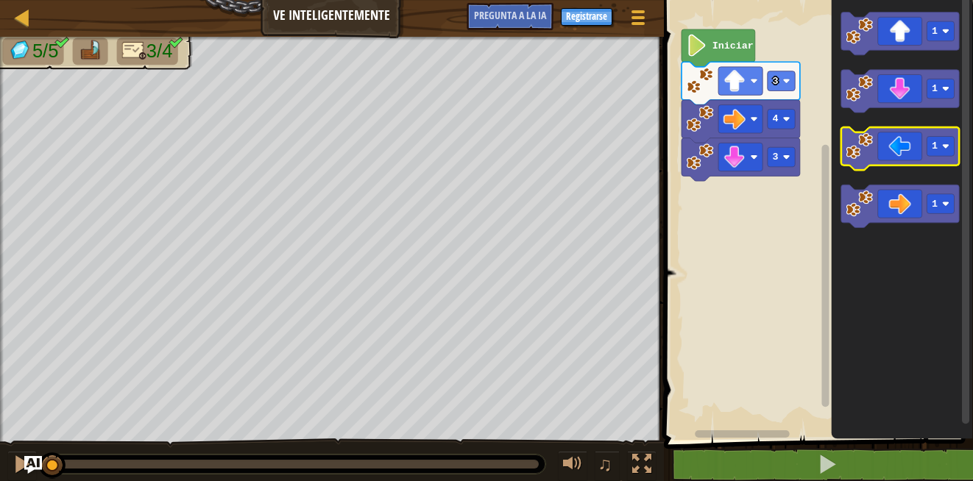
click at [864, 154] on image "Espacio de trabajo de Blockly" at bounding box center [858, 146] width 27 height 27
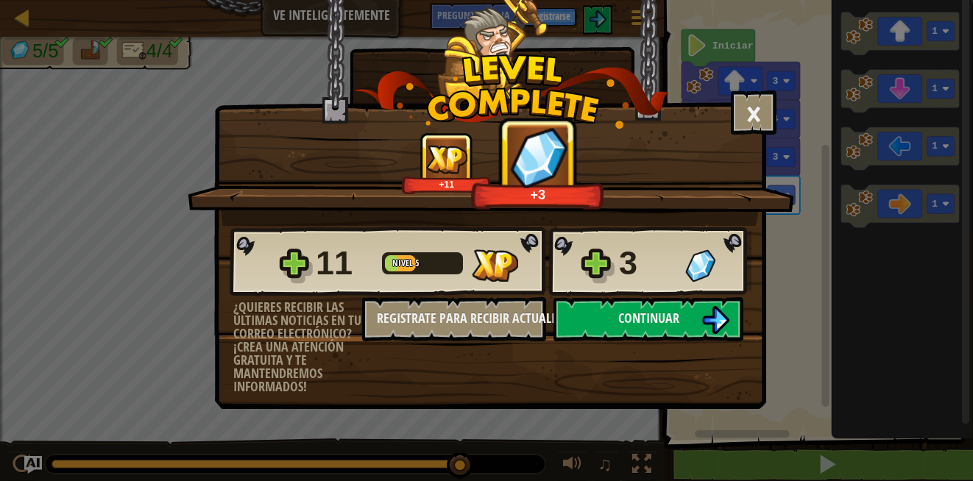
click at [676, 280] on div "3" at bounding box center [685, 263] width 132 height 47
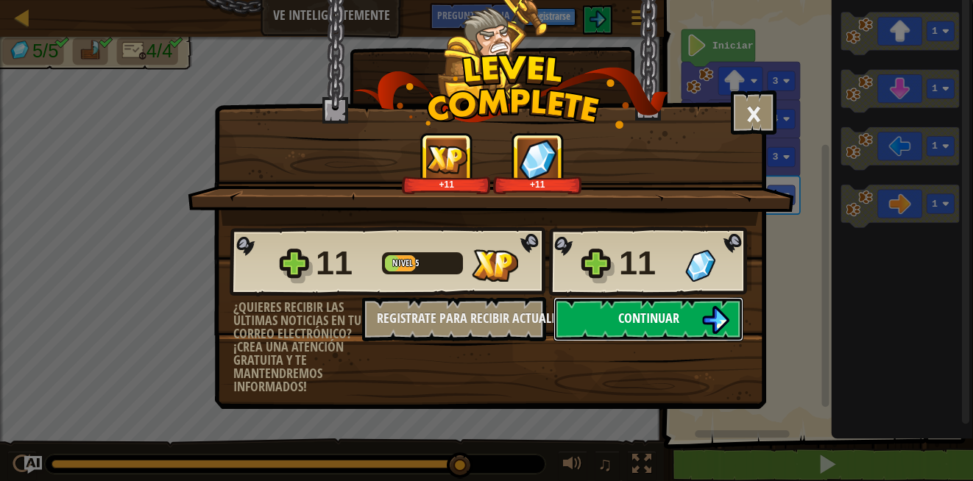
click at [677, 308] on button "Continuar" at bounding box center [648, 319] width 190 height 44
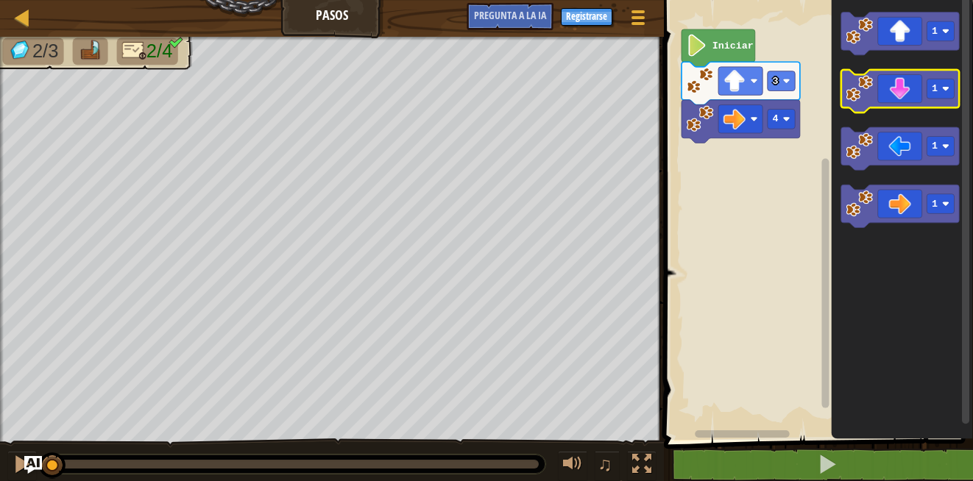
click at [909, 86] on icon "Espacio de trabajo de Blockly" at bounding box center [900, 91] width 118 height 43
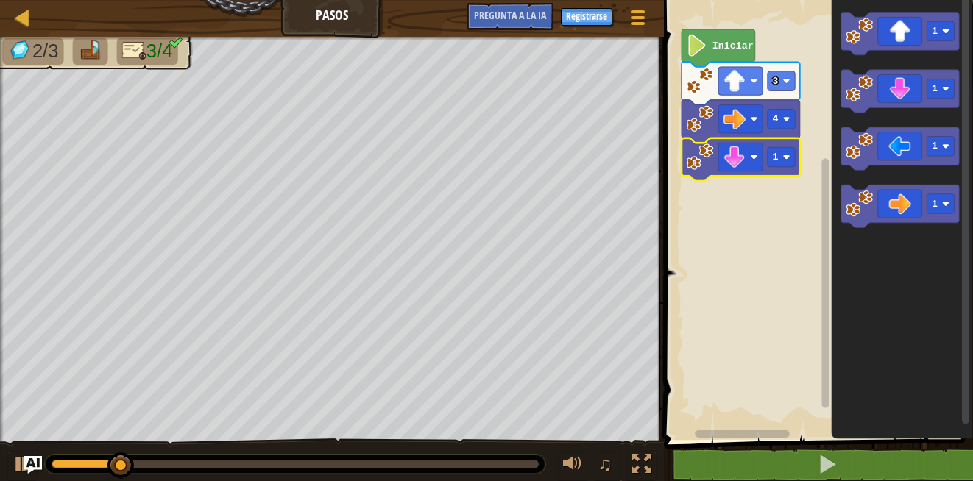
click at [787, 169] on icon "Espacio de trabajo de Blockly" at bounding box center [740, 159] width 118 height 43
click at [779, 158] on rect "Espacio de trabajo de Blockly" at bounding box center [780, 157] width 27 height 20
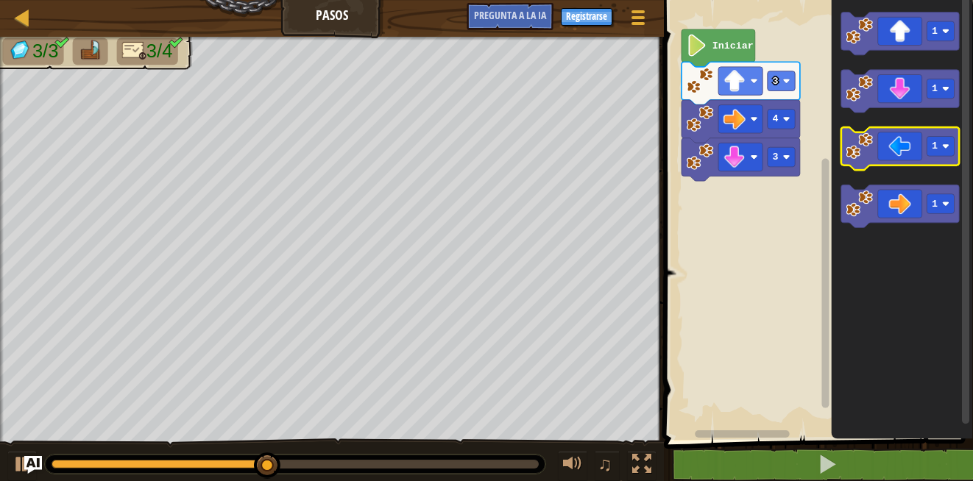
click at [912, 136] on icon "Espacio de trabajo de Blockly" at bounding box center [900, 149] width 118 height 43
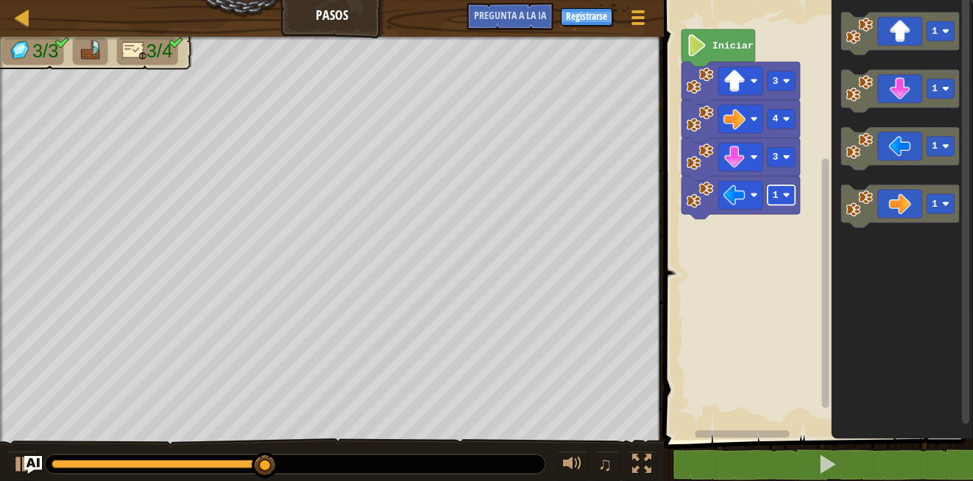
click at [787, 194] on image "Espacio de trabajo de Blockly" at bounding box center [785, 194] width 7 height 7
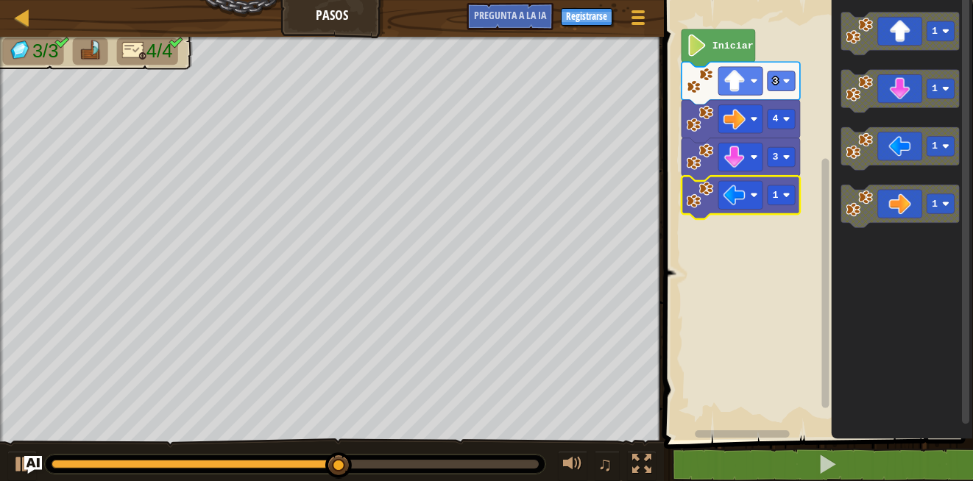
click at [776, 208] on icon "Espacio de trabajo de Blockly" at bounding box center [740, 197] width 118 height 43
click at [781, 189] on rect "Espacio de trabajo de Blockly" at bounding box center [780, 195] width 27 height 20
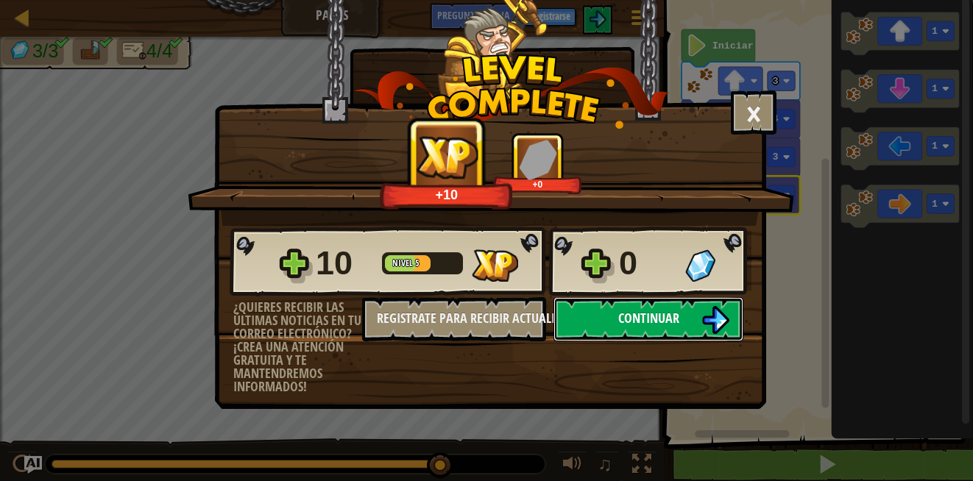
click at [699, 305] on button "Continuar" at bounding box center [648, 319] width 190 height 44
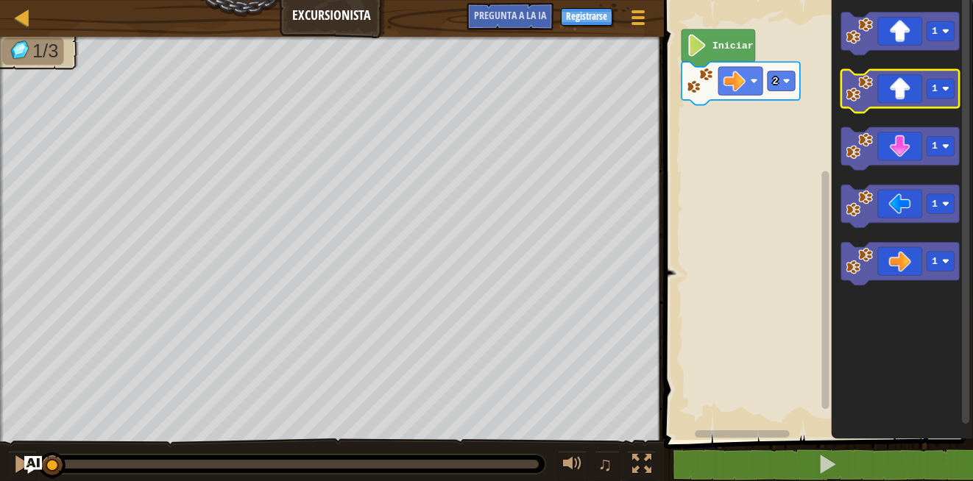
click at [879, 79] on icon "Espacio de trabajo de Blockly" at bounding box center [900, 91] width 118 height 43
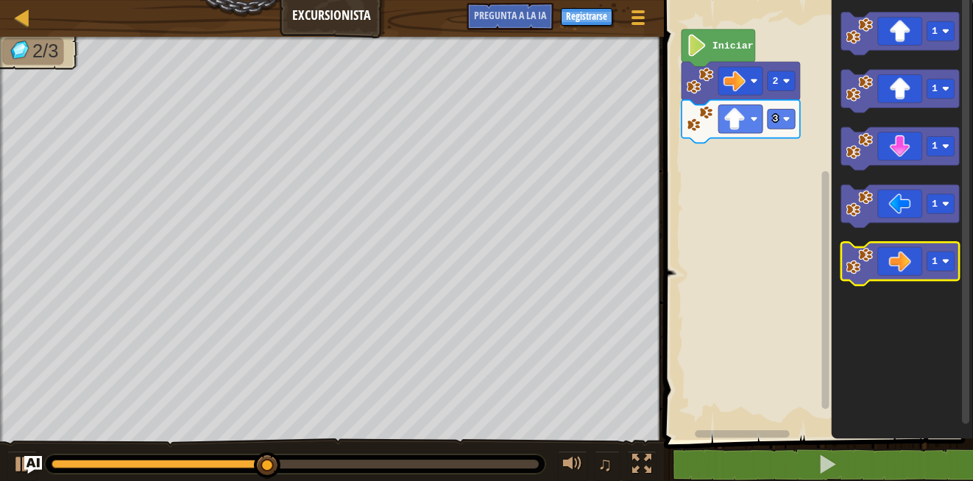
click at [884, 272] on icon "Espacio de trabajo de Blockly" at bounding box center [900, 264] width 118 height 43
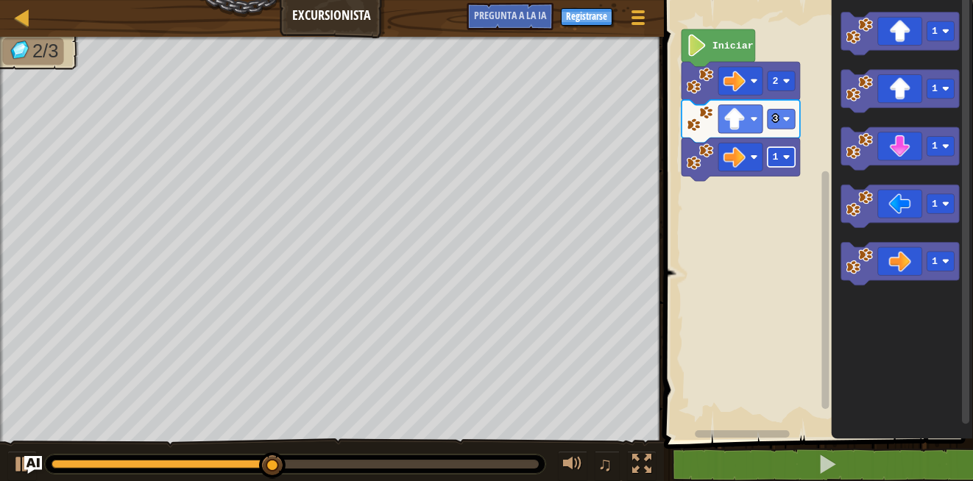
click at [776, 163] on text "1" at bounding box center [775, 157] width 6 height 11
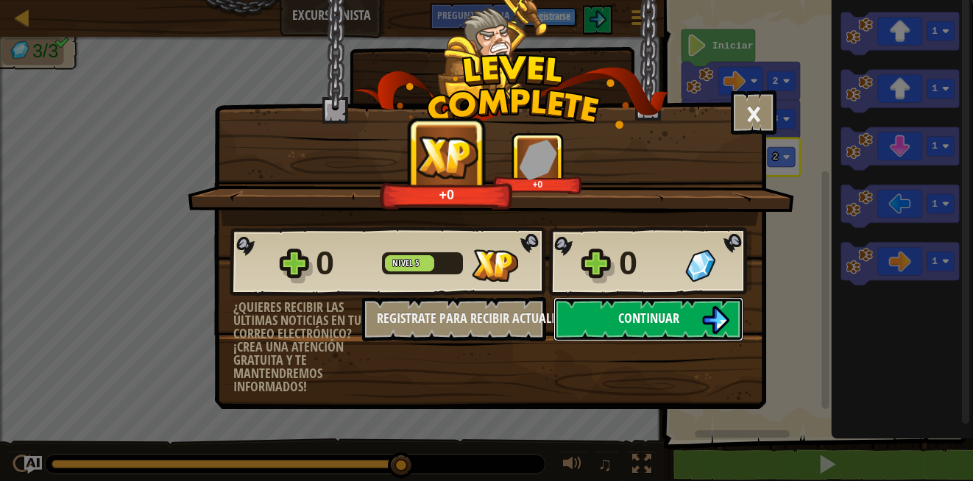
click at [615, 308] on button "Continuar" at bounding box center [648, 319] width 190 height 44
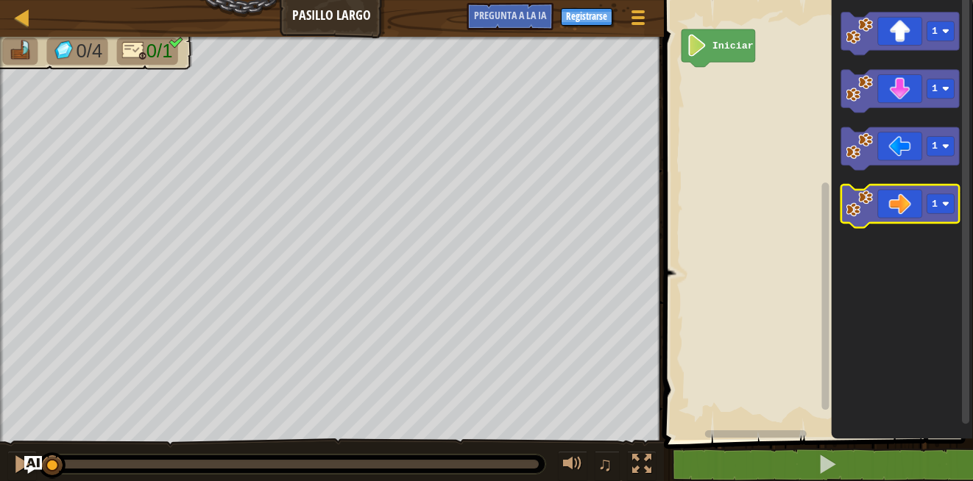
click at [904, 216] on icon "Espacio de trabajo de Blockly" at bounding box center [900, 206] width 118 height 43
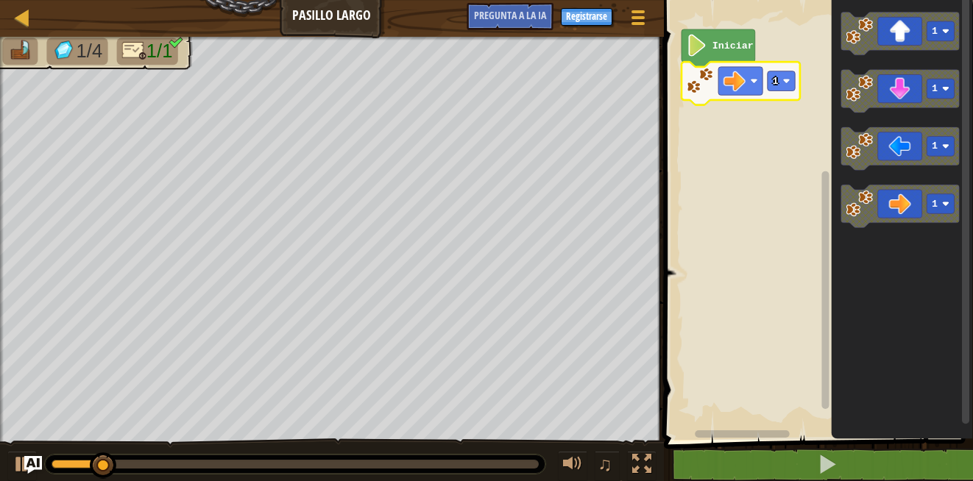
click at [783, 91] on icon "Espacio de trabajo de Blockly" at bounding box center [740, 83] width 118 height 43
click at [782, 79] on rect "Espacio de trabajo de Blockly" at bounding box center [780, 81] width 27 height 20
click at [784, 78] on image "Espacio de trabajo de Blockly" at bounding box center [785, 80] width 7 height 7
